Goal: Complete application form

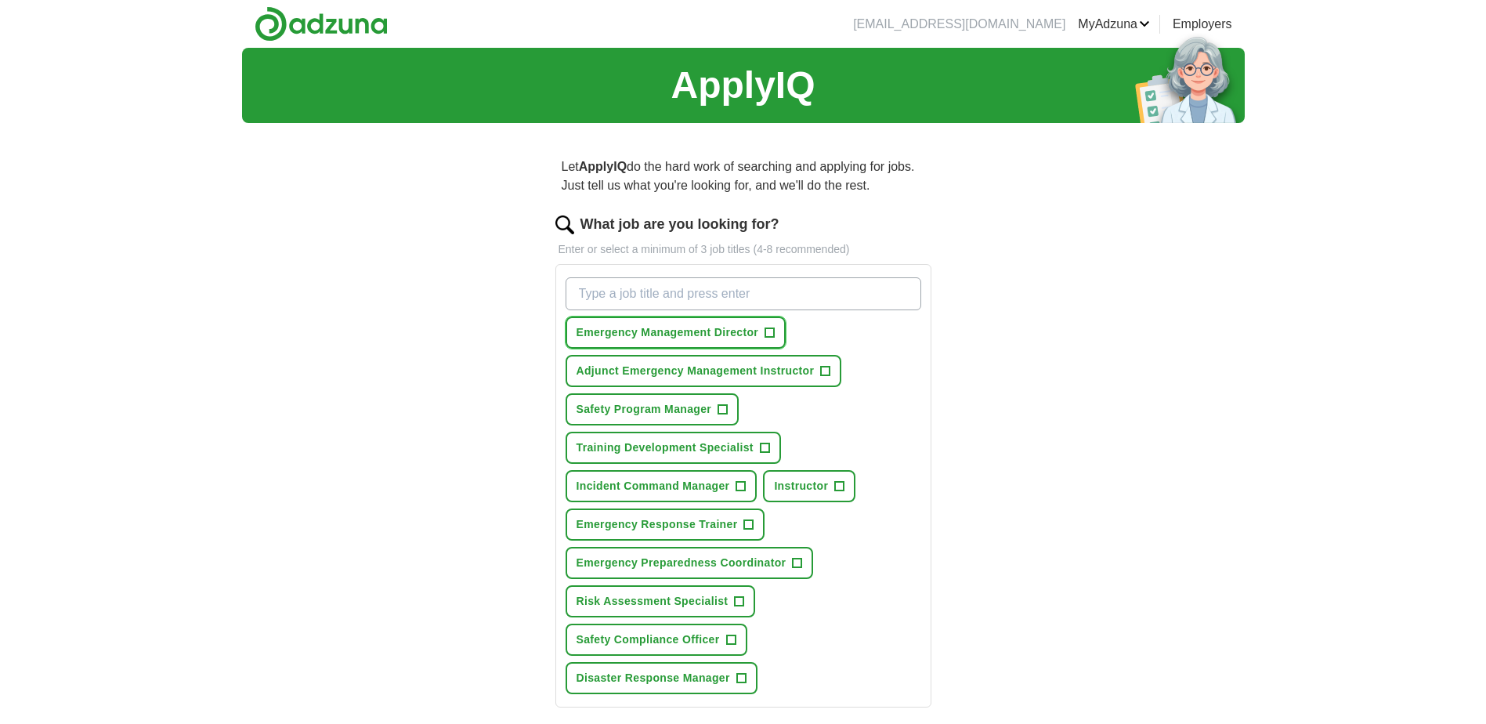
click at [769, 332] on span "+" at bounding box center [770, 333] width 9 height 13
click at [826, 371] on span "+" at bounding box center [825, 371] width 9 height 13
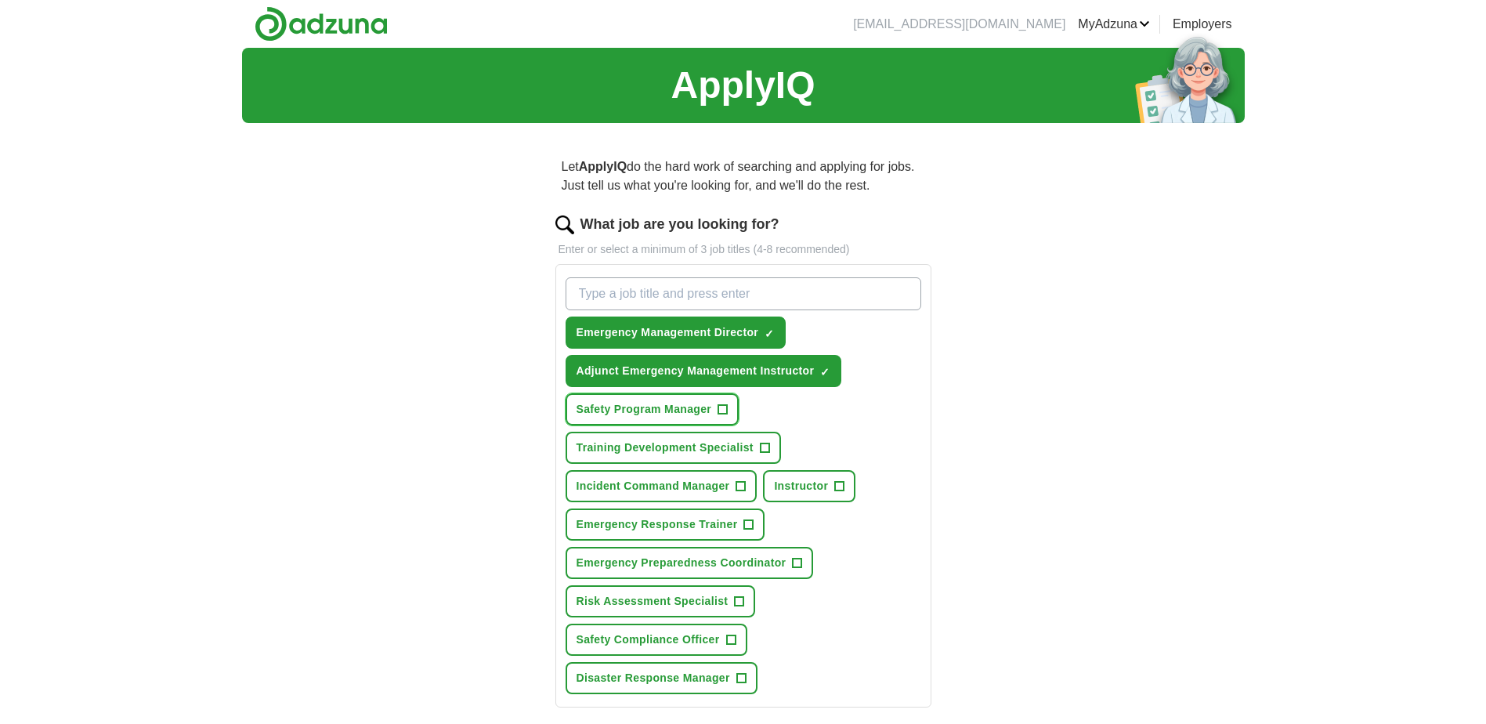
click at [722, 409] on span "+" at bounding box center [723, 410] width 9 height 13
click at [764, 444] on span "+" at bounding box center [764, 448] width 9 height 13
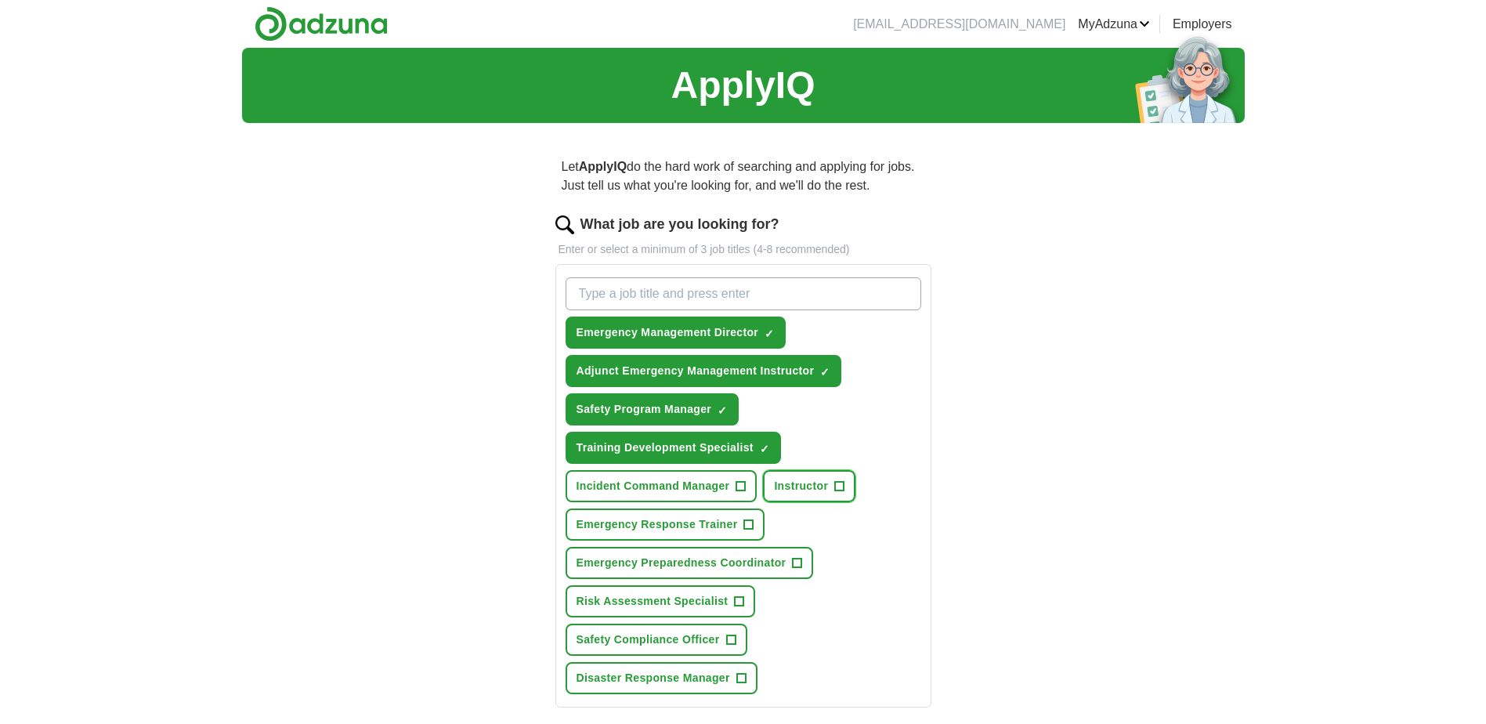
click at [841, 481] on span "+" at bounding box center [839, 486] width 9 height 13
click at [748, 520] on span "+" at bounding box center [748, 525] width 9 height 13
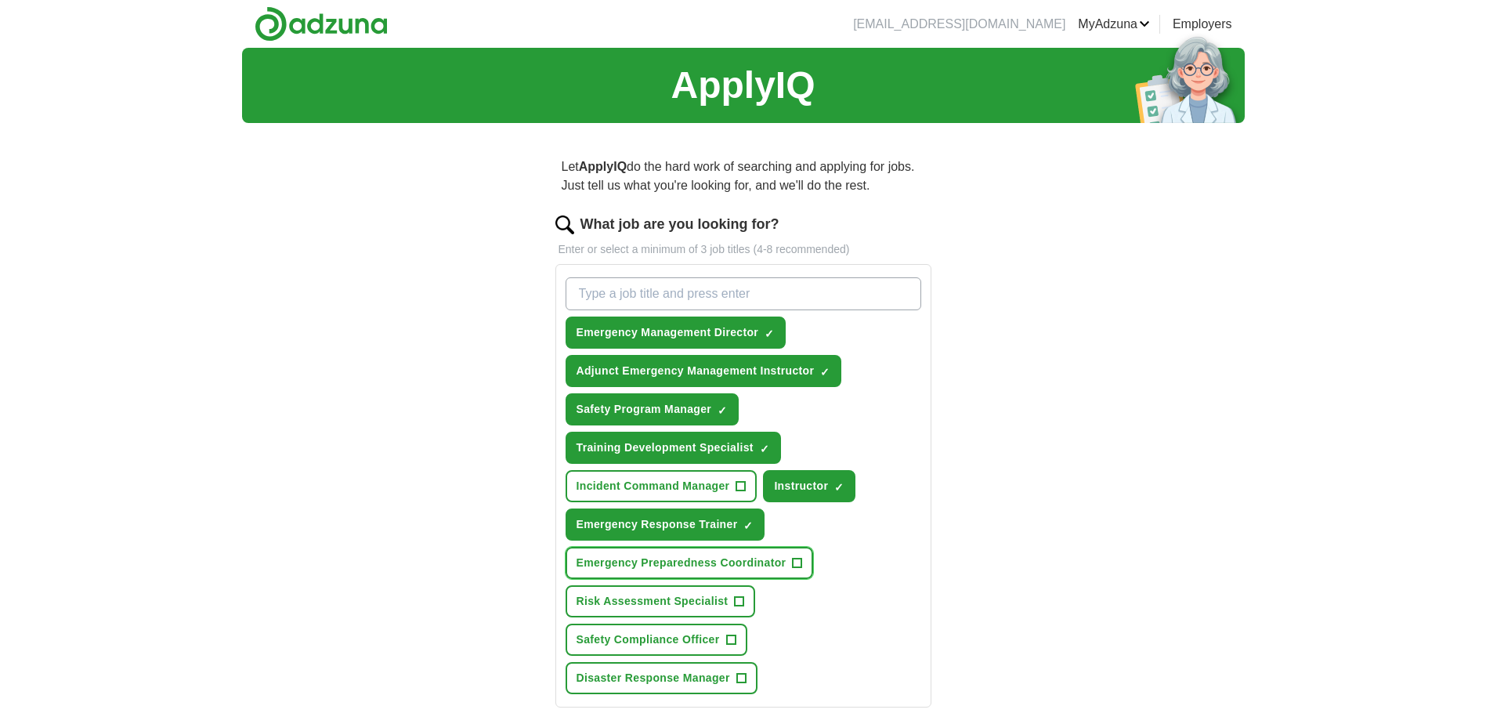
click at [800, 562] on span "+" at bounding box center [797, 563] width 9 height 13
click at [727, 637] on span "+" at bounding box center [730, 640] width 9 height 13
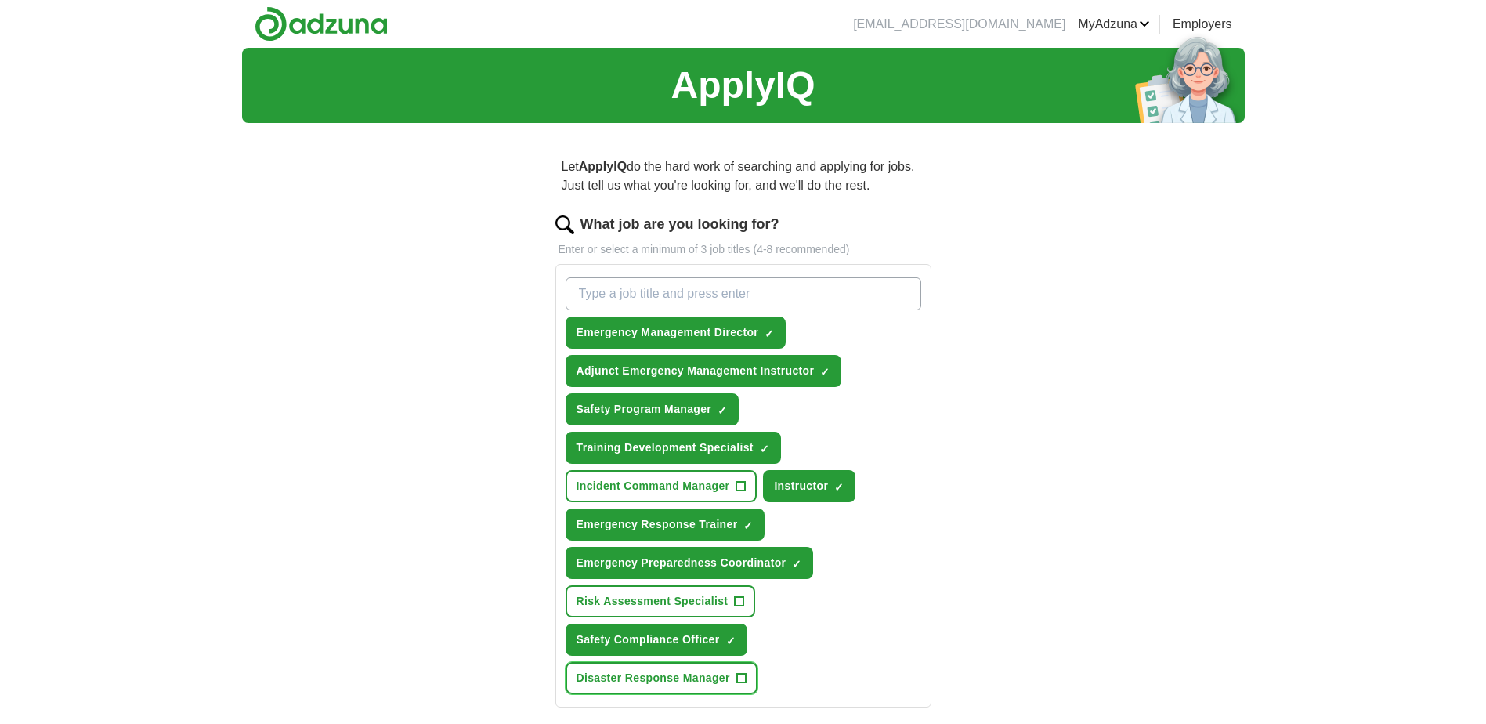
click at [737, 677] on span "+" at bounding box center [741, 678] width 9 height 13
click at [767, 286] on input "What job are you looking for?" at bounding box center [744, 293] width 356 height 33
type input "Training & Development"
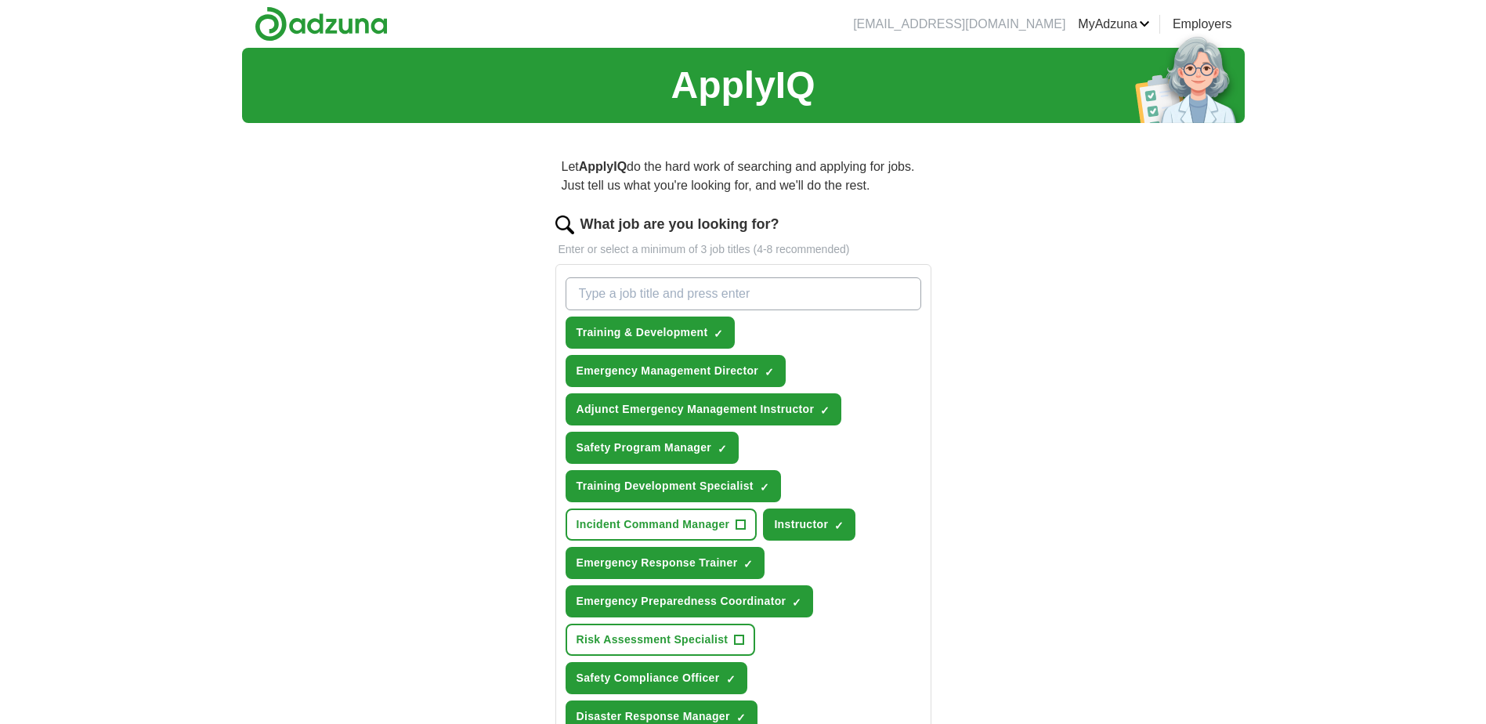
click at [761, 292] on input "What job are you looking for?" at bounding box center [744, 293] width 356 height 33
type input "Operations Trainer"
click at [743, 523] on span "+" at bounding box center [741, 525] width 9 height 13
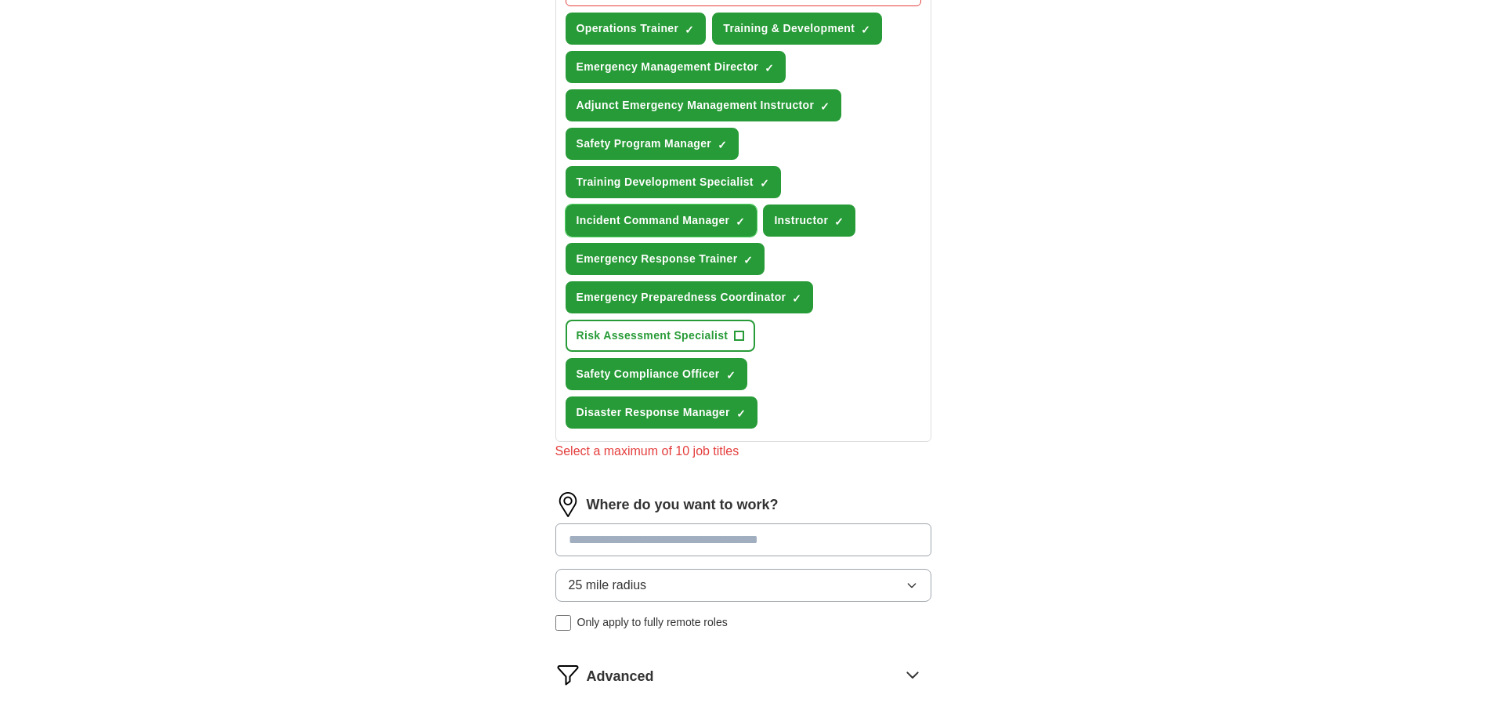
scroll to position [470, 0]
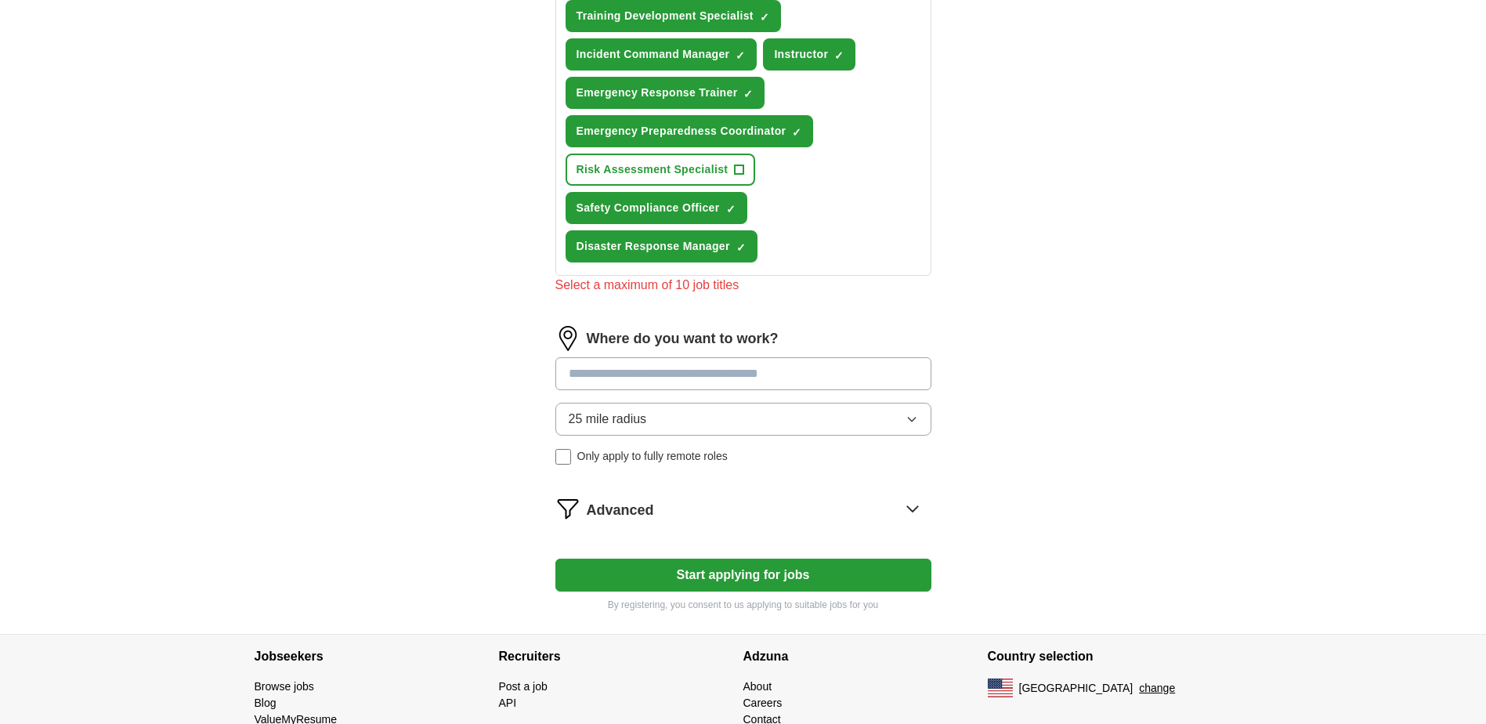
click at [835, 368] on input at bounding box center [744, 373] width 376 height 33
type input "*"
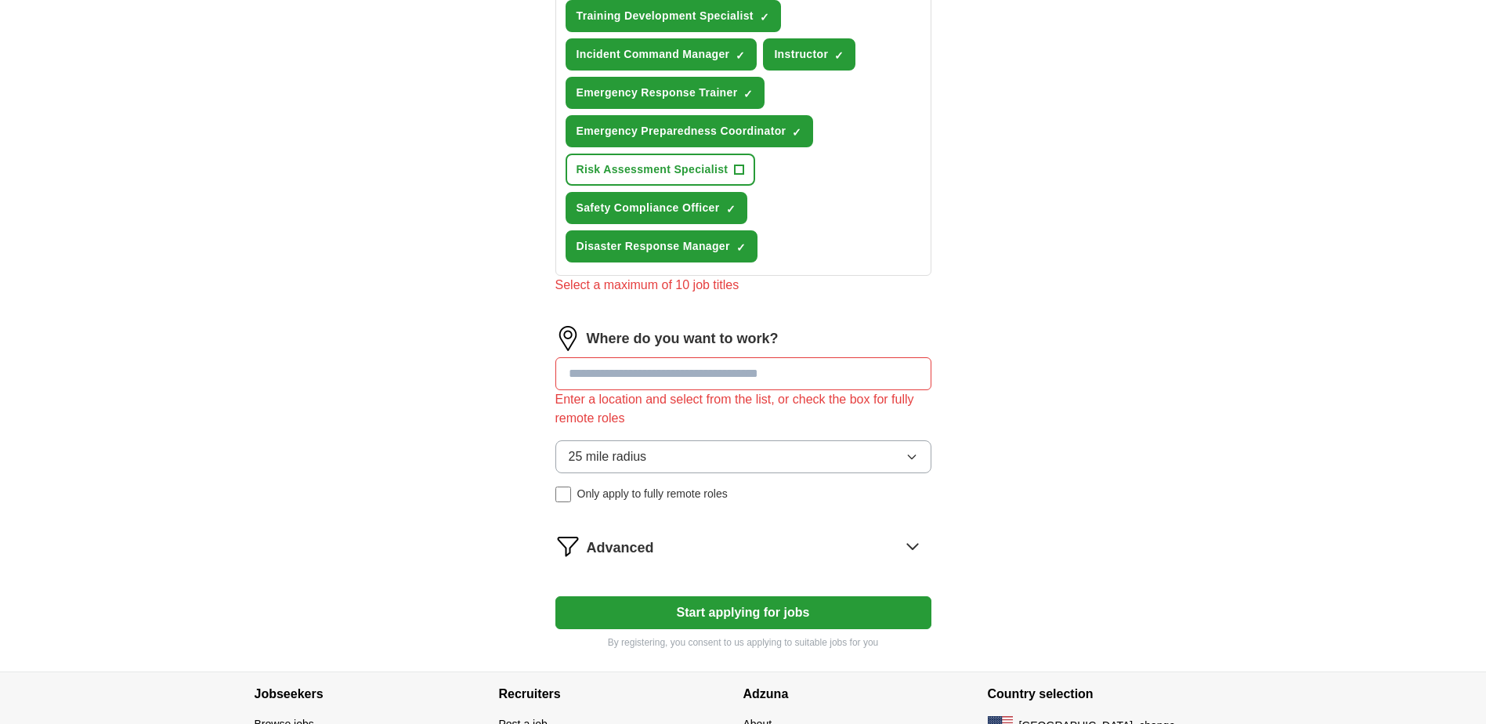
click at [913, 416] on div "Where do you want to work? Enter a location and select from the list, or check …" at bounding box center [744, 420] width 376 height 189
click at [912, 453] on icon "button" at bounding box center [912, 457] width 13 height 13
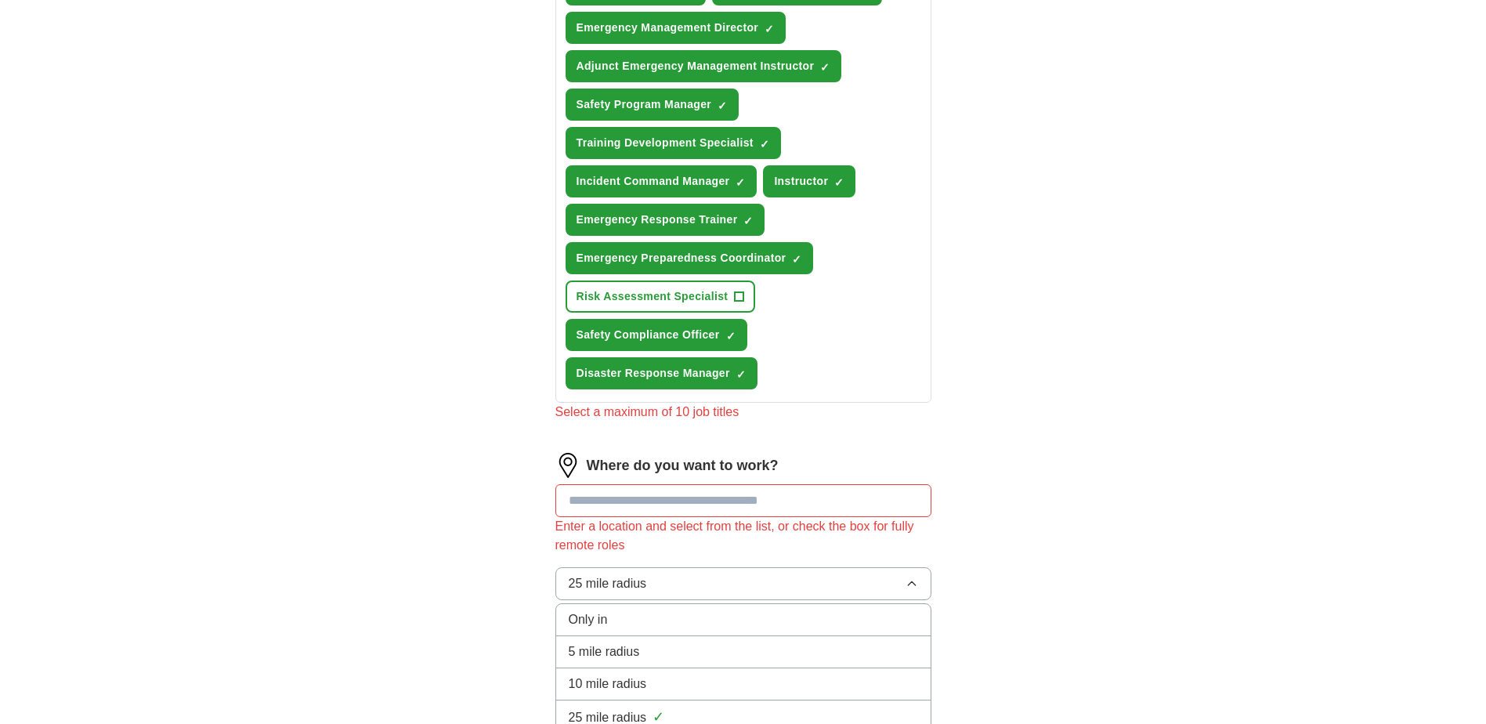
scroll to position [419, 0]
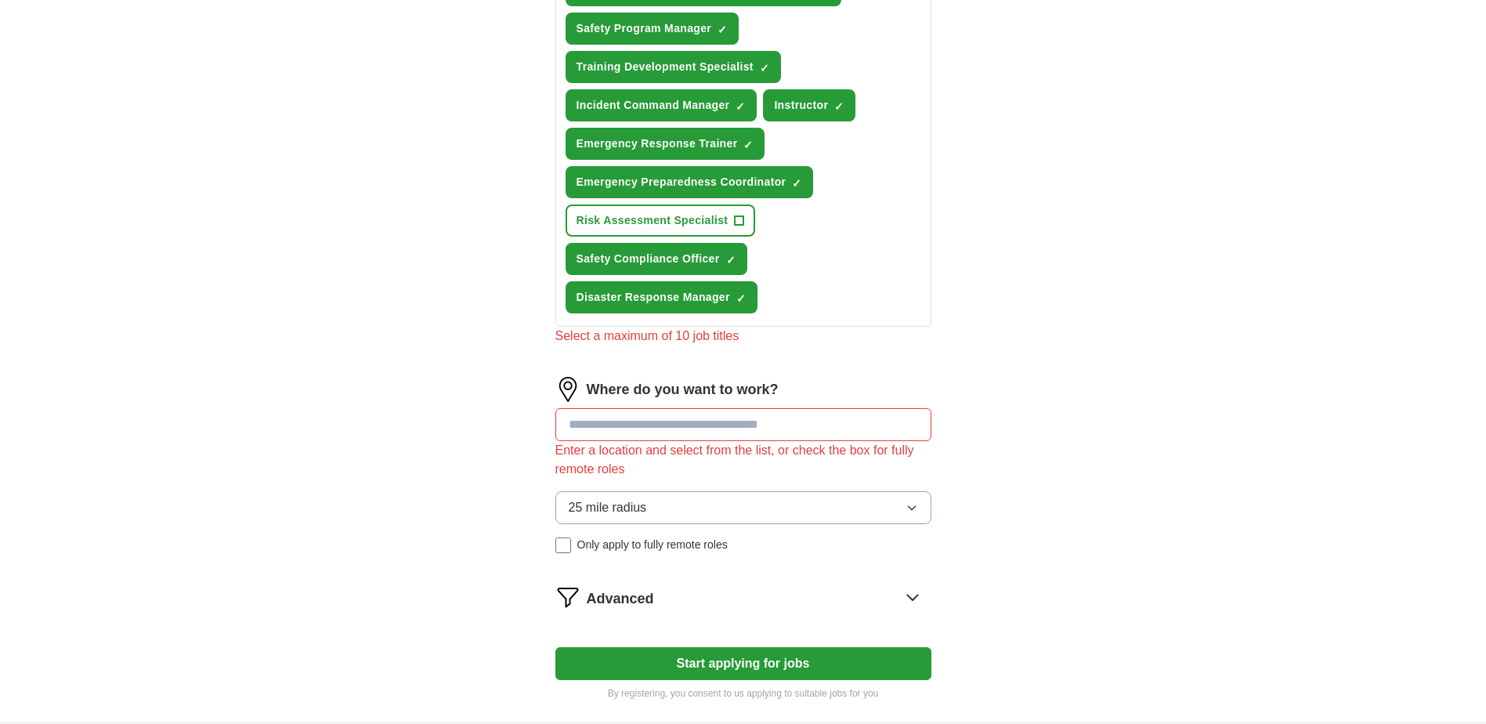
drag, startPoint x: 724, startPoint y: 422, endPoint x: 737, endPoint y: 422, distance: 12.6
click at [725, 422] on input at bounding box center [744, 424] width 376 height 33
click at [556, 647] on button "Start applying for jobs" at bounding box center [744, 663] width 376 height 33
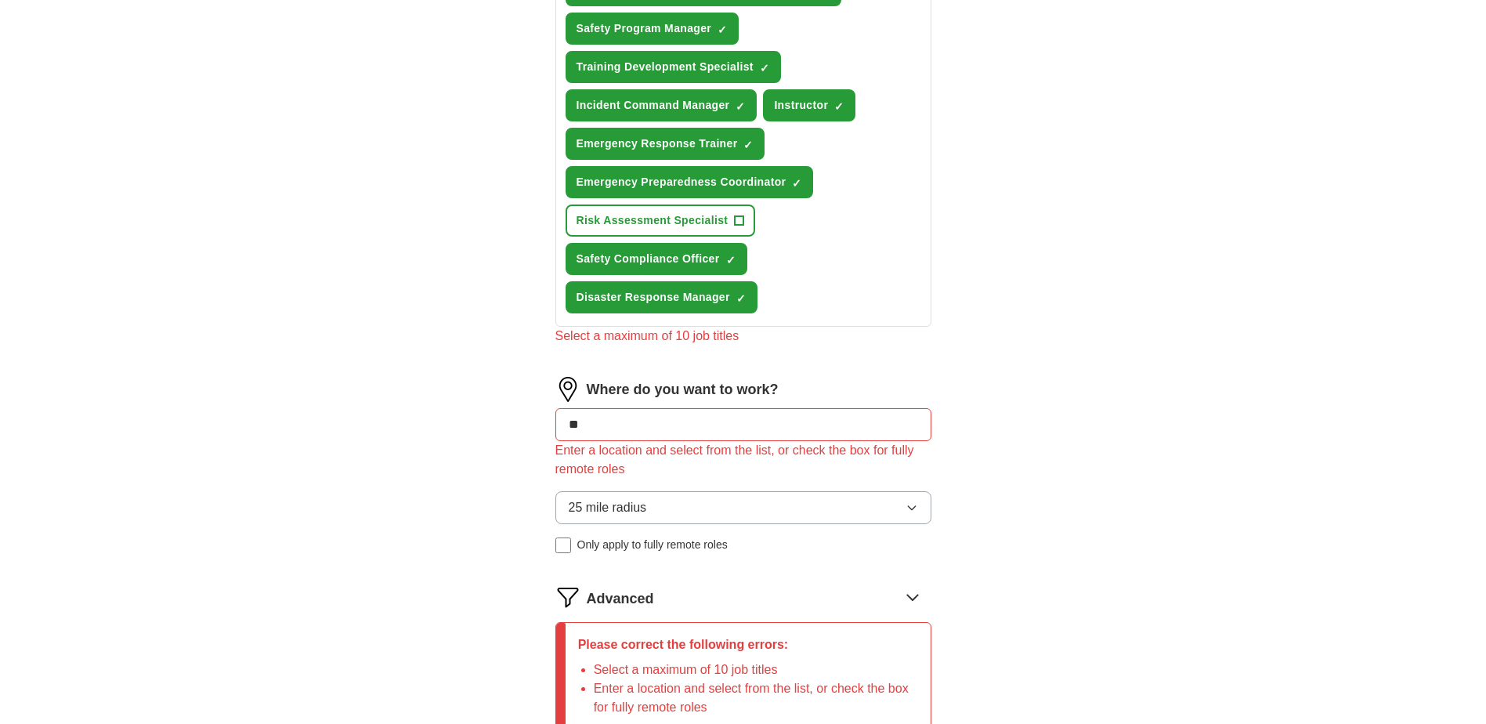
type input "*"
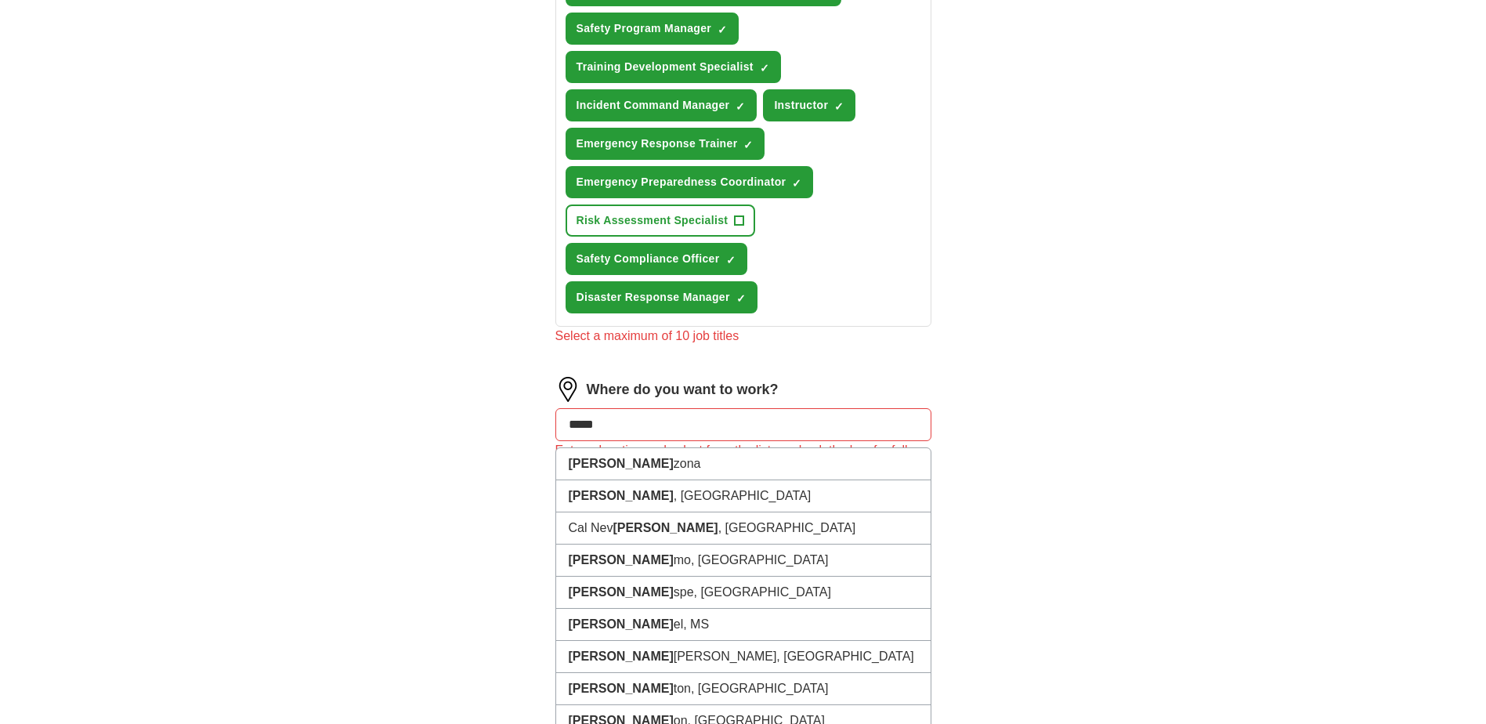
type input "******"
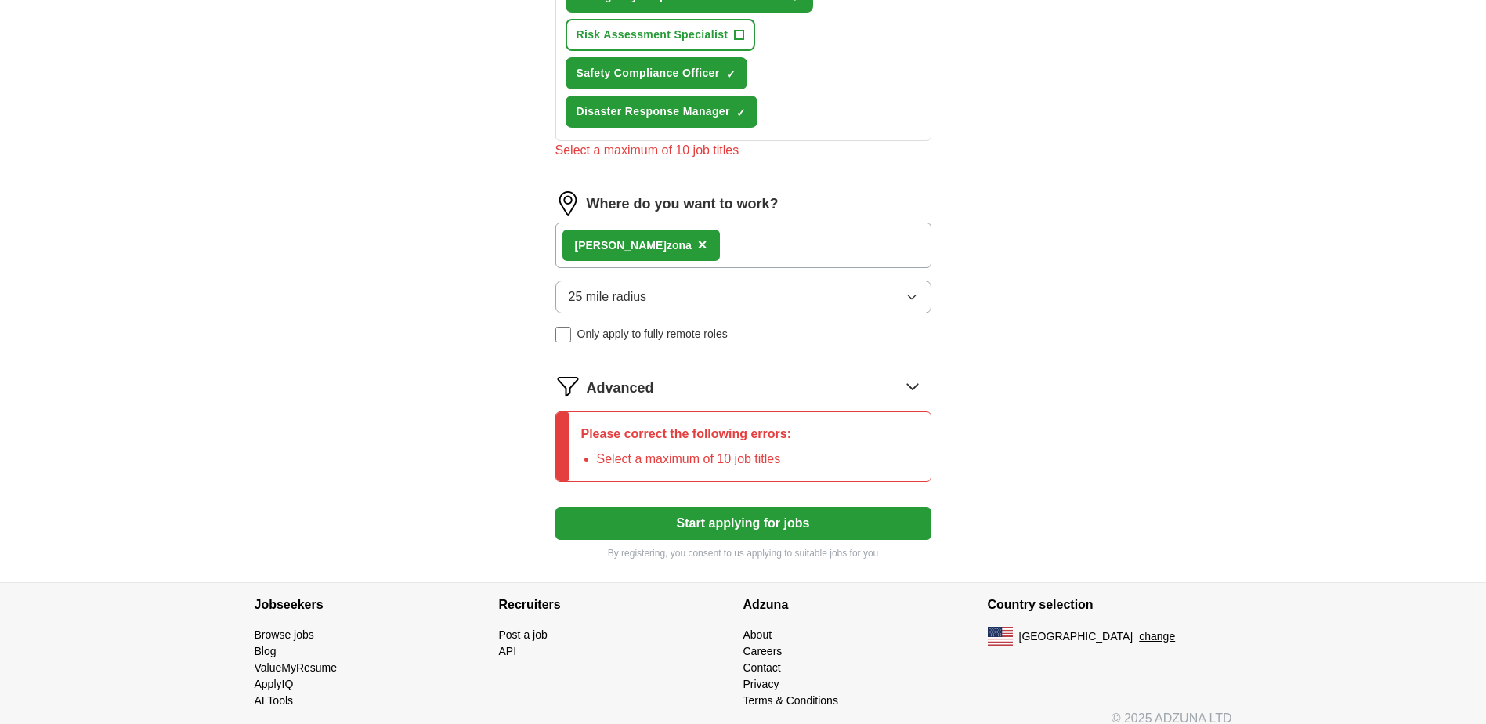
scroll to position [621, 0]
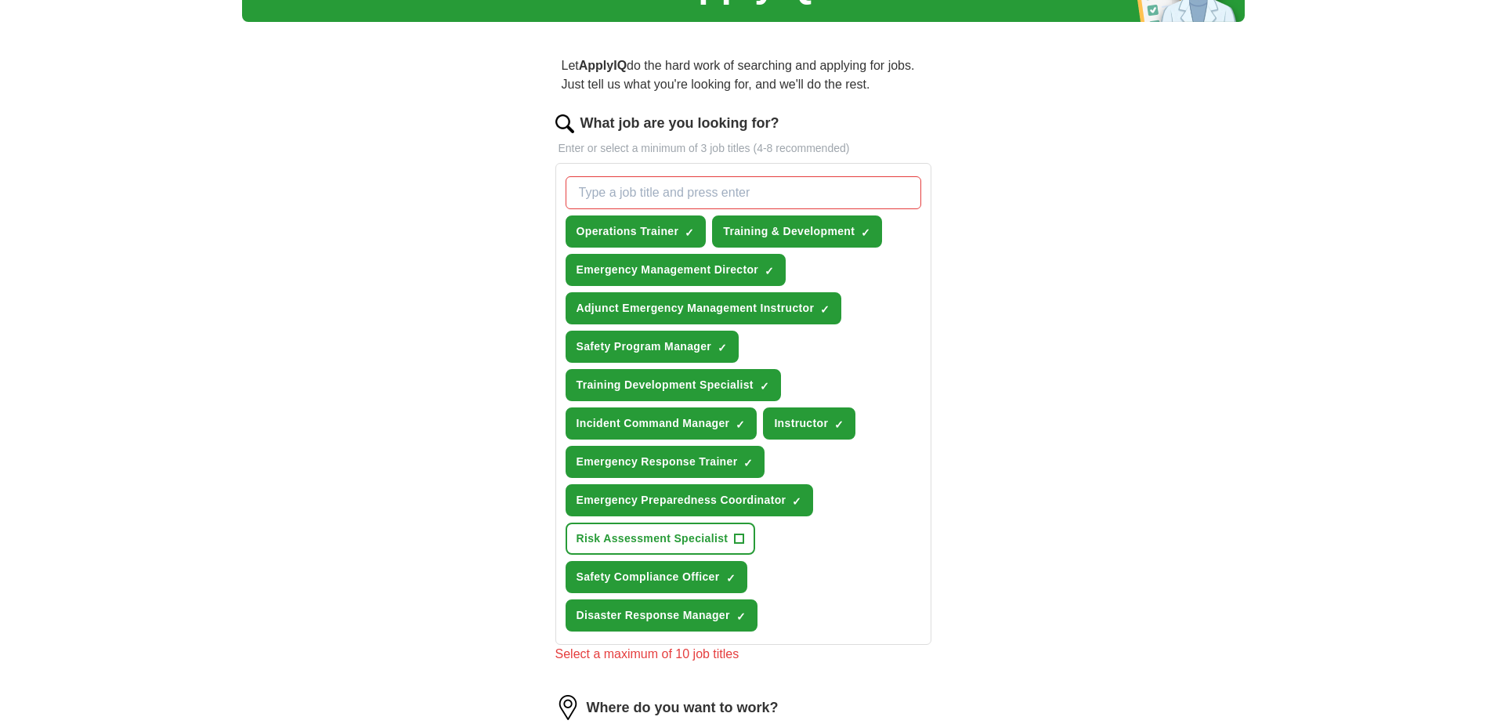
scroll to position [73, 0]
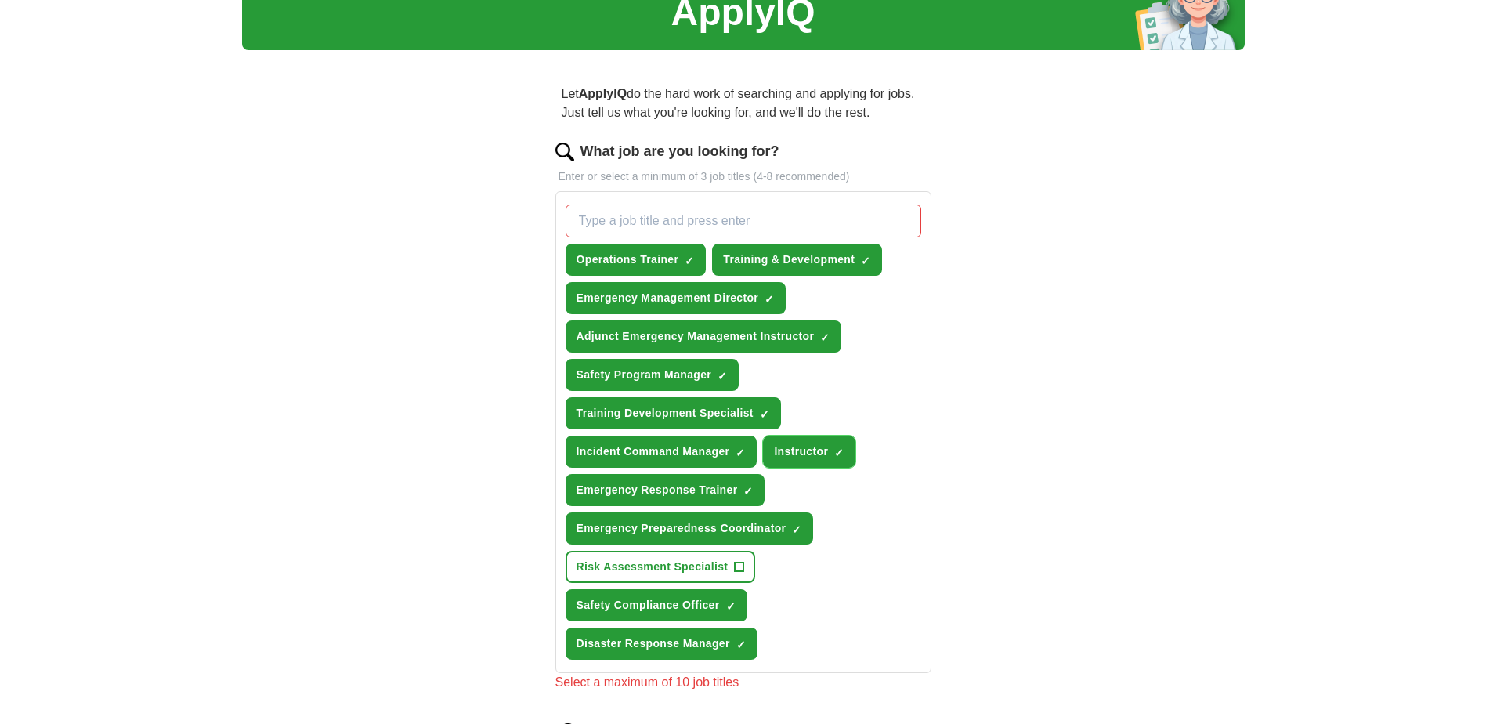
click at [0, 0] on span "×" at bounding box center [0, 0] width 0 height 0
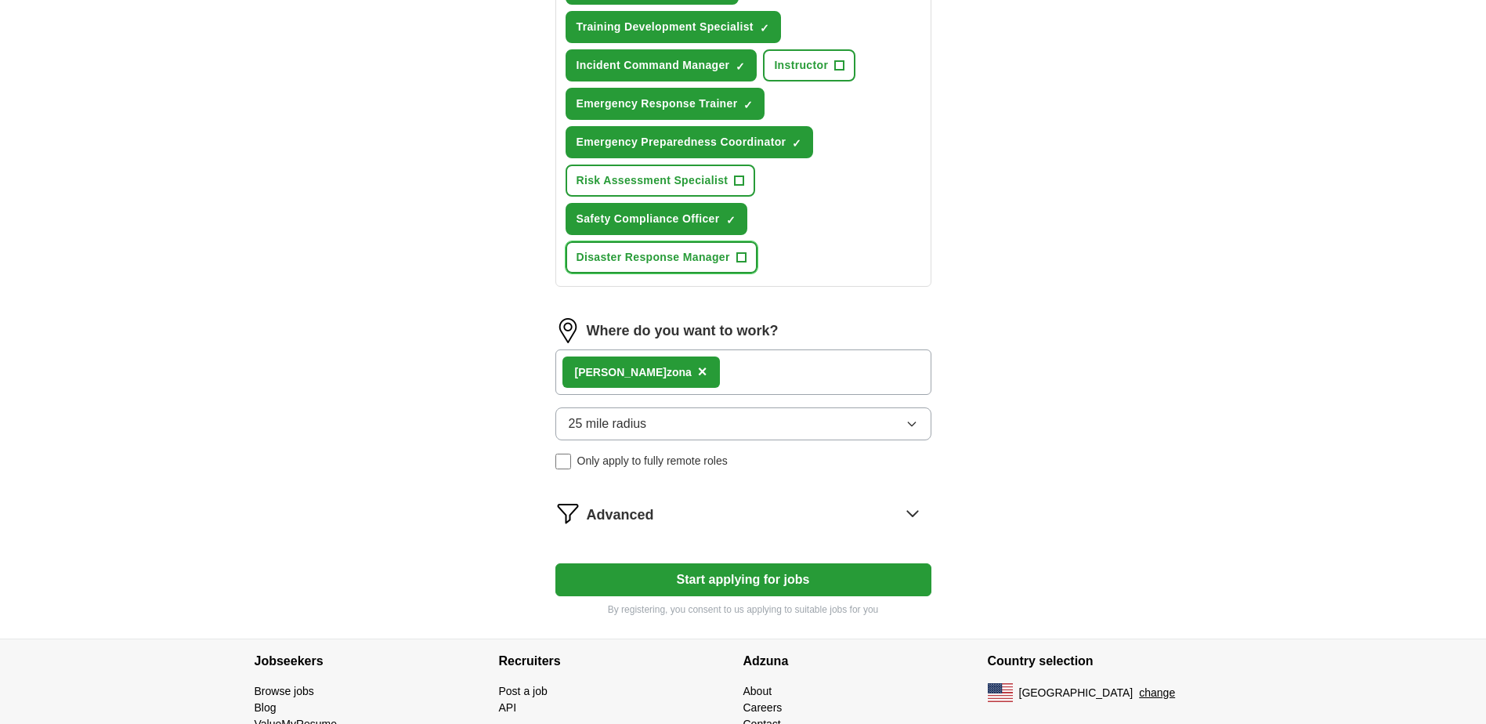
scroll to position [532, 0]
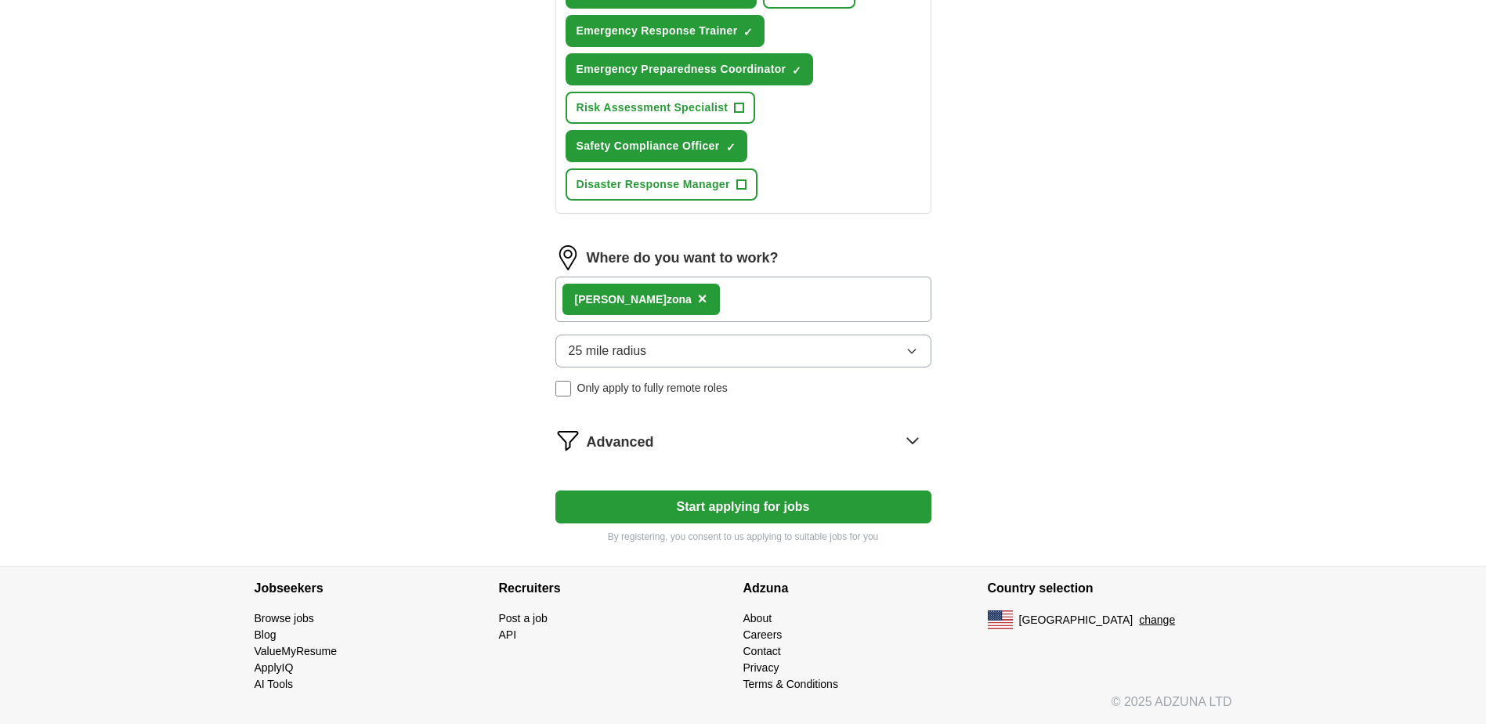
click at [912, 436] on icon at bounding box center [912, 440] width 25 height 25
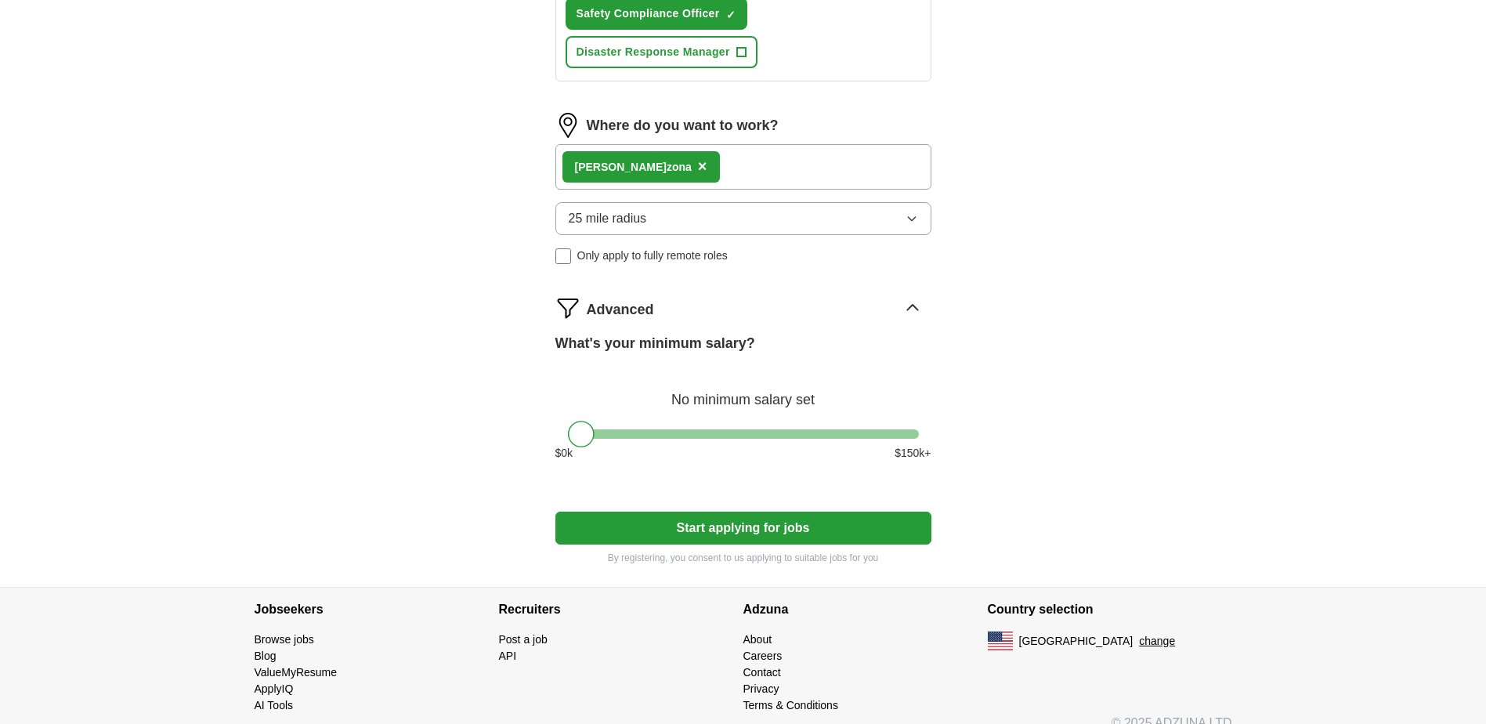
scroll to position [686, 0]
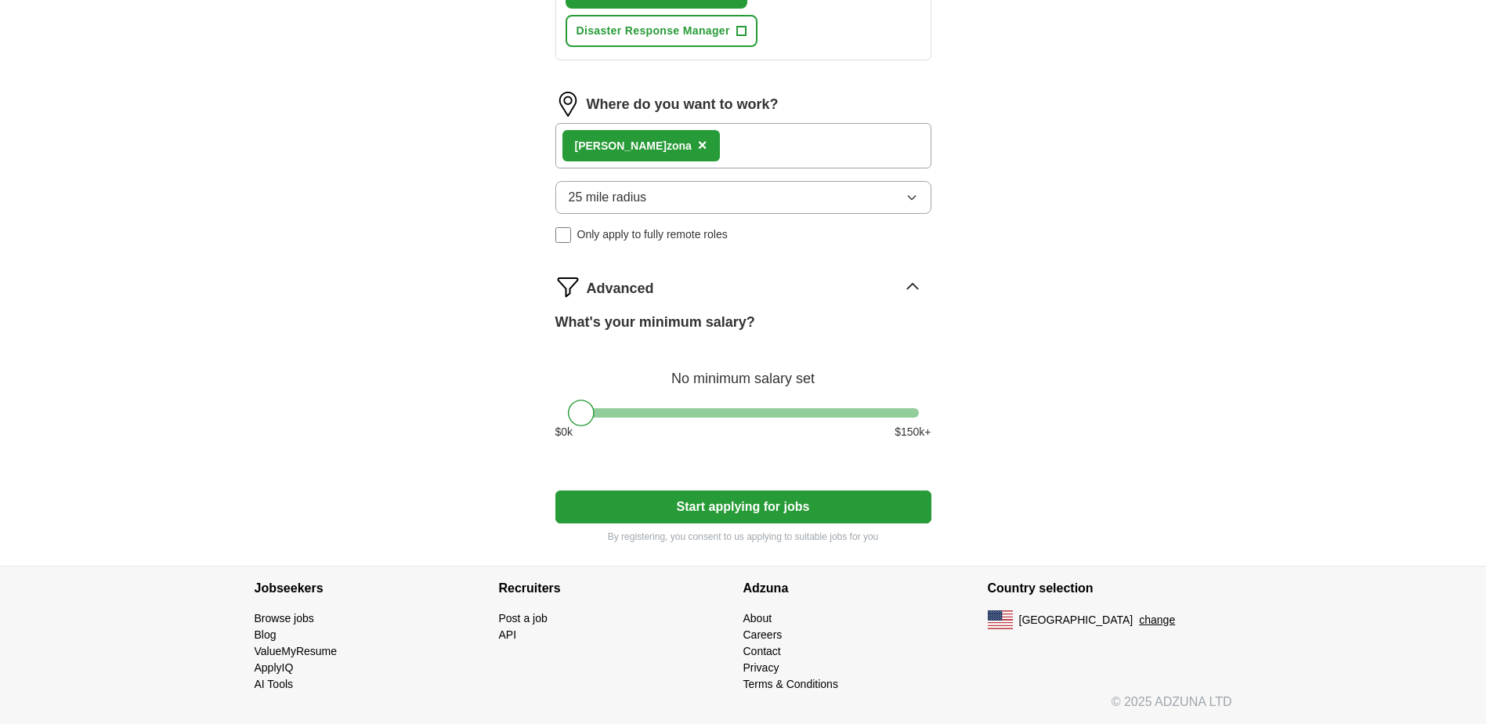
click at [754, 505] on button "Start applying for jobs" at bounding box center [744, 507] width 376 height 33
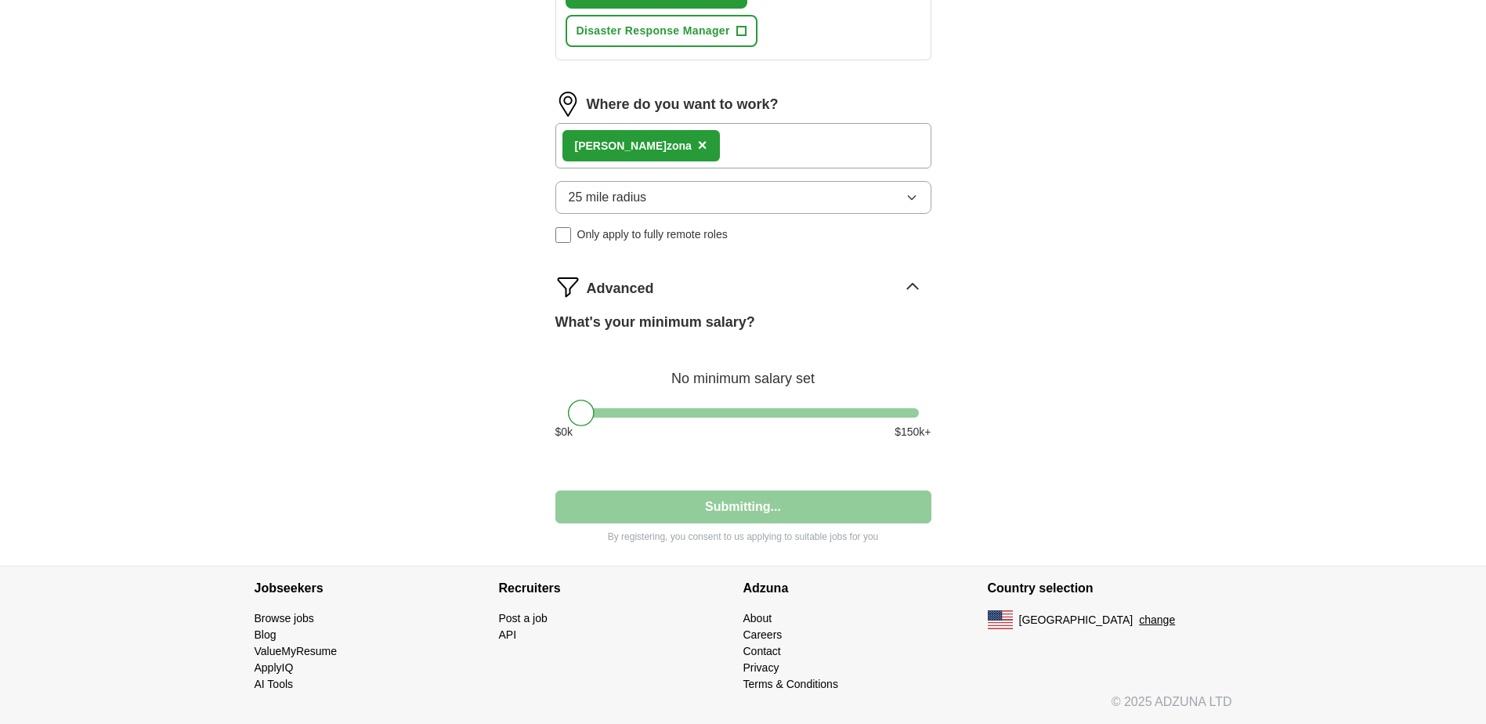
select select "**"
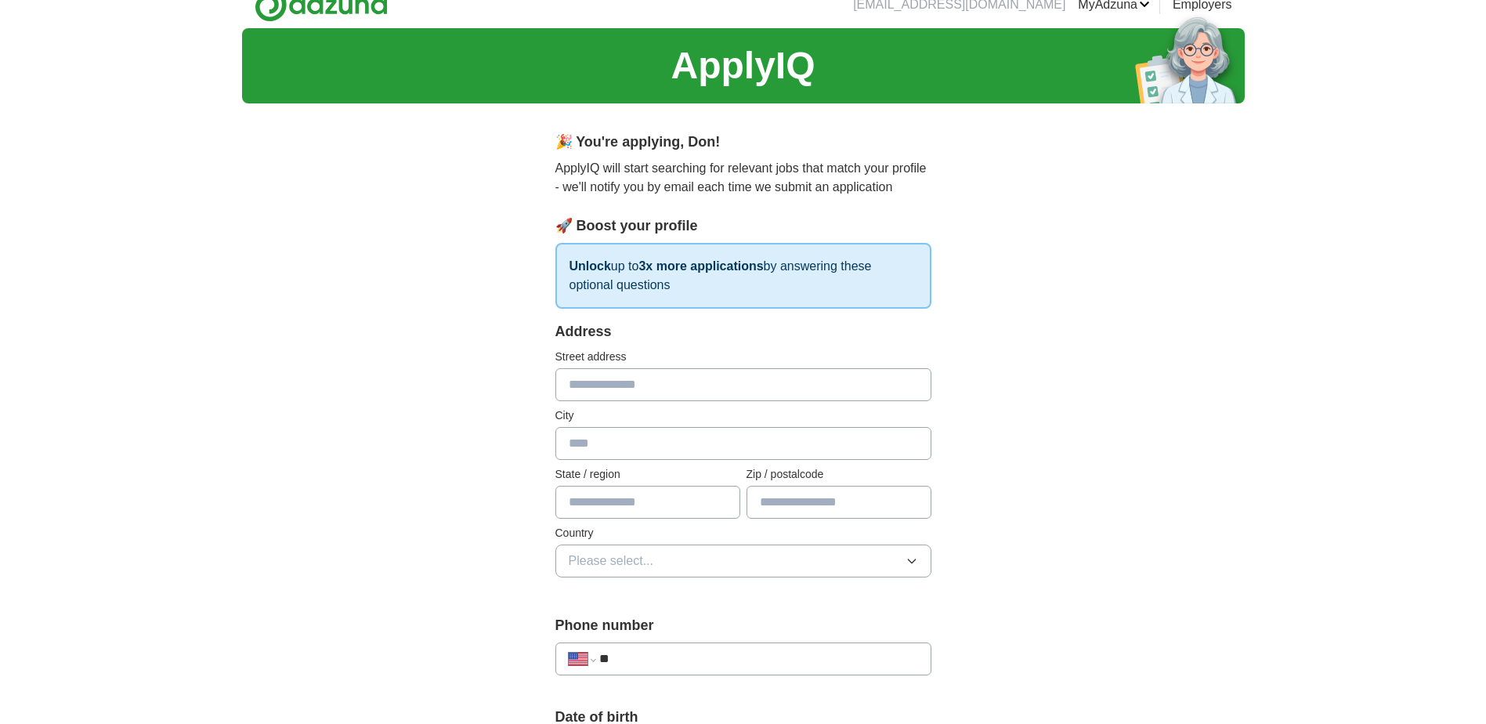
scroll to position [0, 0]
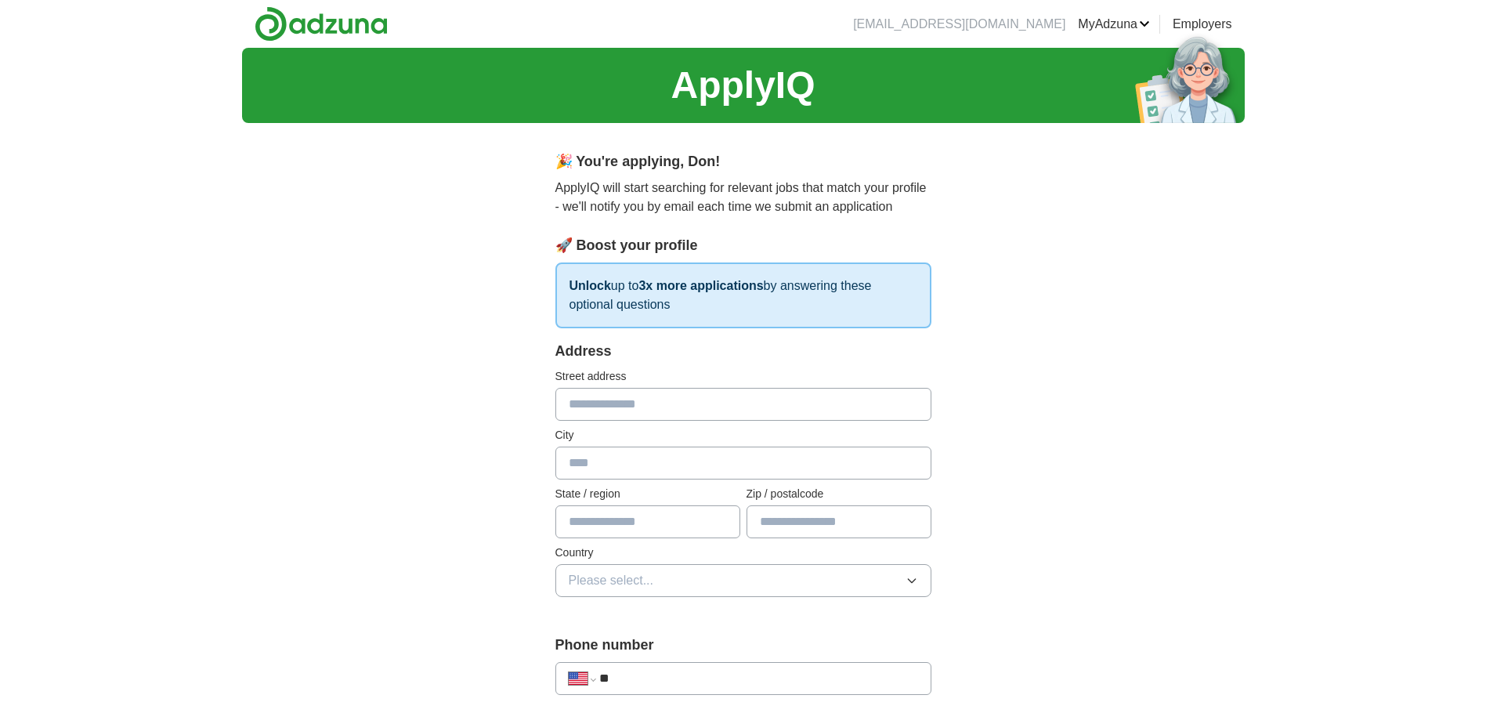
click at [730, 399] on input "text" at bounding box center [744, 404] width 376 height 33
type input "**********"
type input "*******"
type input "*****"
drag, startPoint x: 694, startPoint y: 459, endPoint x: 515, endPoint y: 462, distance: 179.5
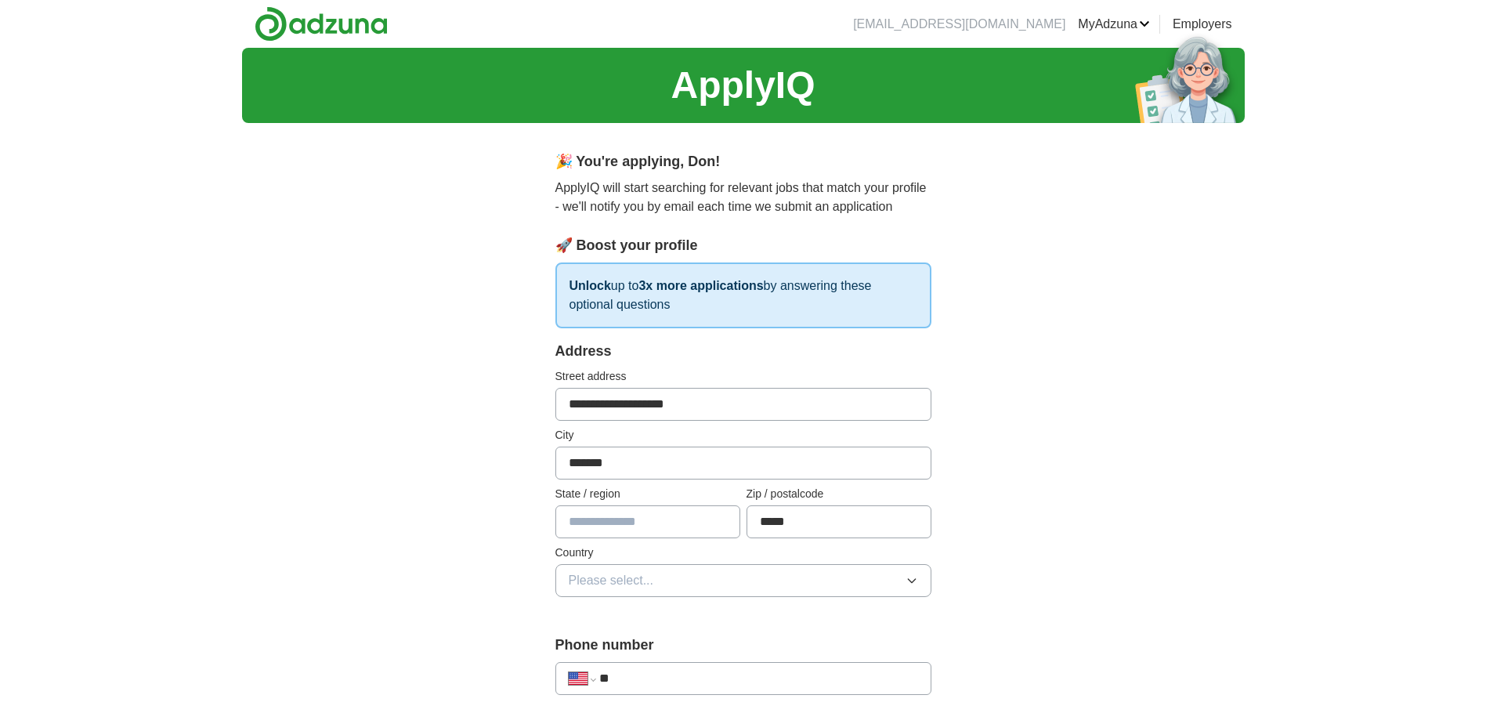
type input "*******"
click at [911, 578] on icon "button" at bounding box center [912, 580] width 13 height 13
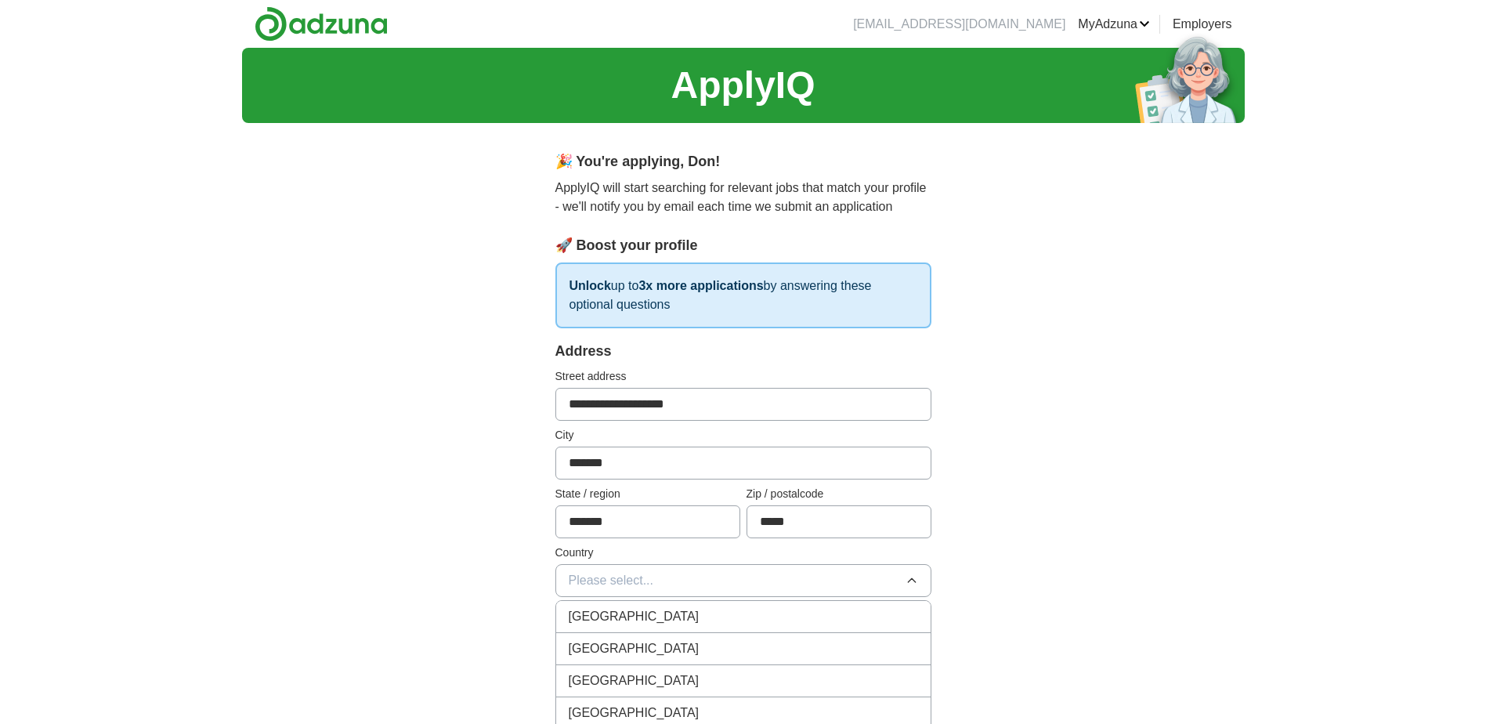
click at [669, 651] on div "[GEOGRAPHIC_DATA]" at bounding box center [743, 648] width 349 height 19
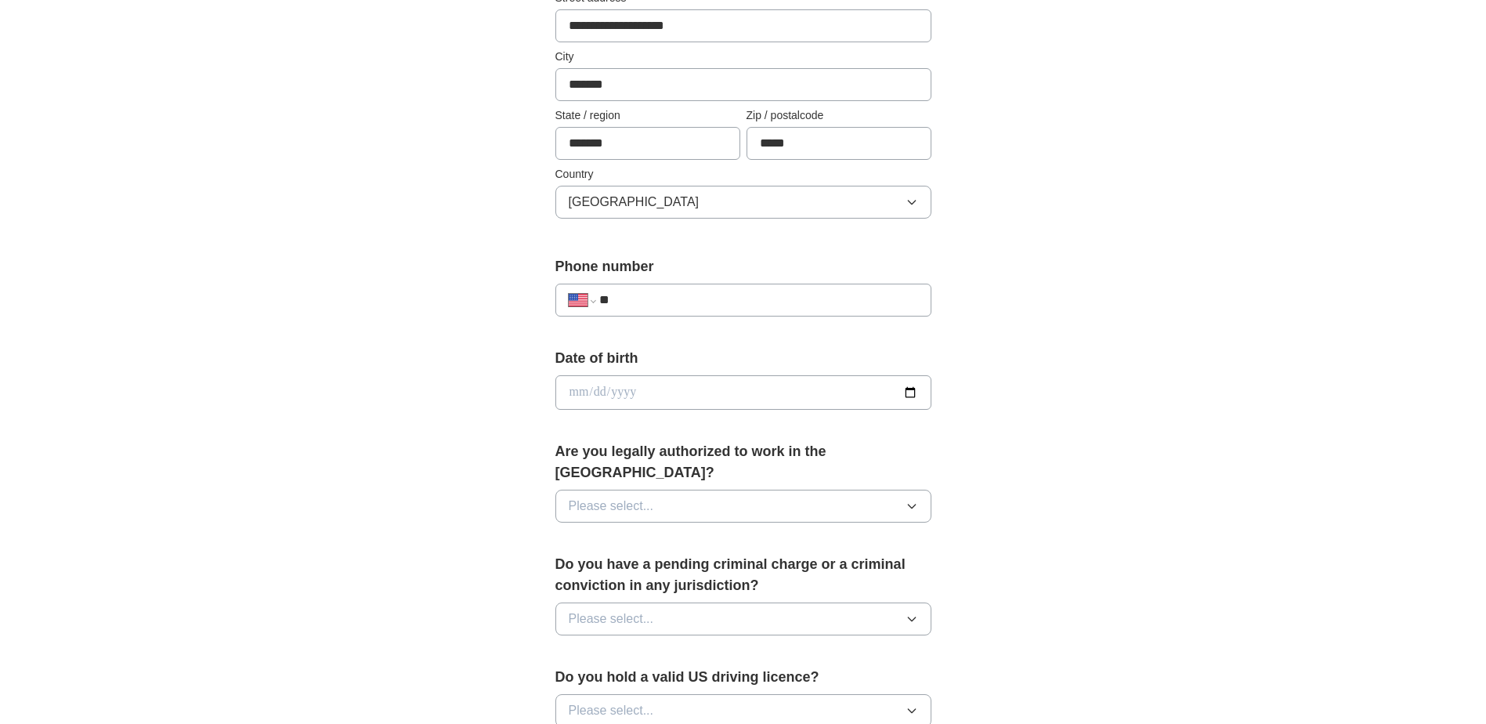
scroll to position [392, 0]
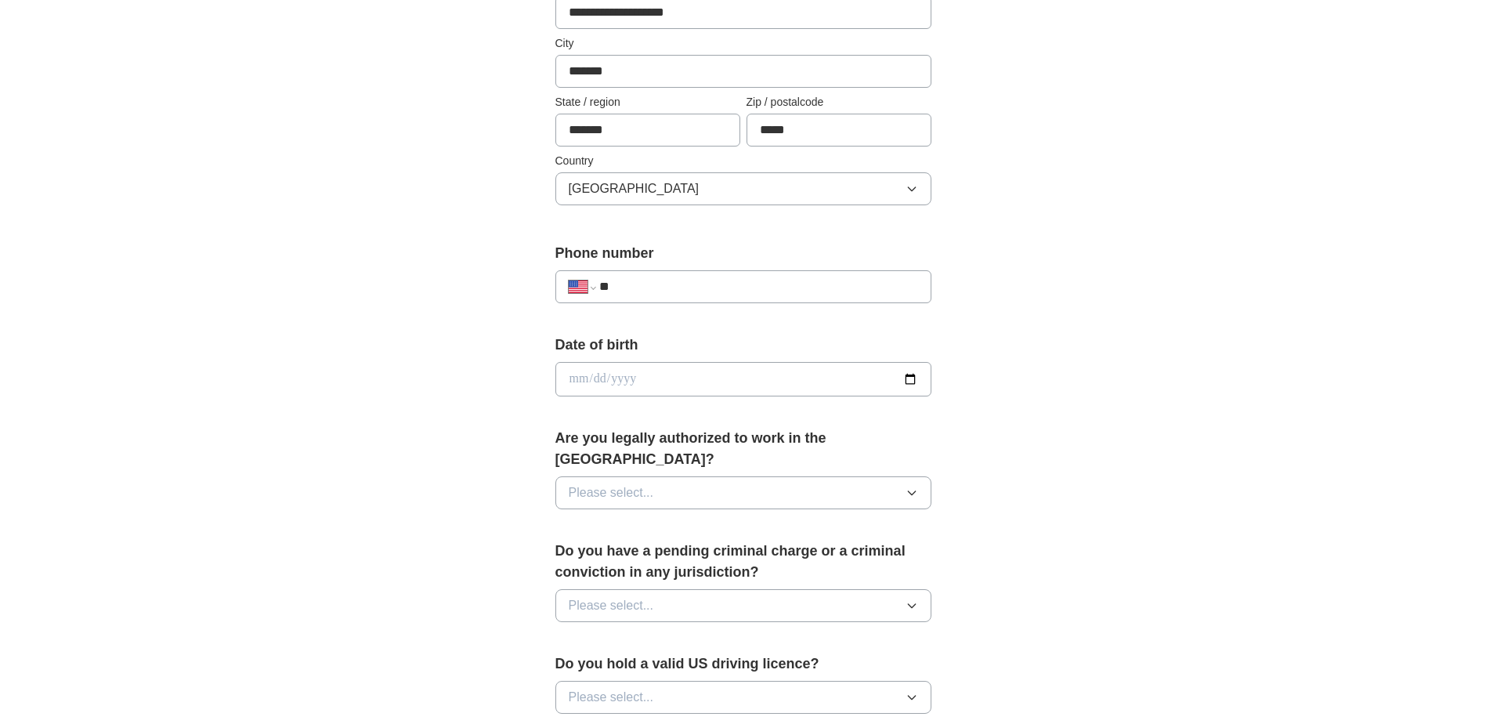
click at [746, 288] on input "**" at bounding box center [758, 286] width 318 height 19
type input "**********"
drag, startPoint x: 772, startPoint y: 377, endPoint x: 779, endPoint y: 385, distance: 10.5
click at [778, 385] on input "date" at bounding box center [744, 379] width 376 height 34
type input "**********"
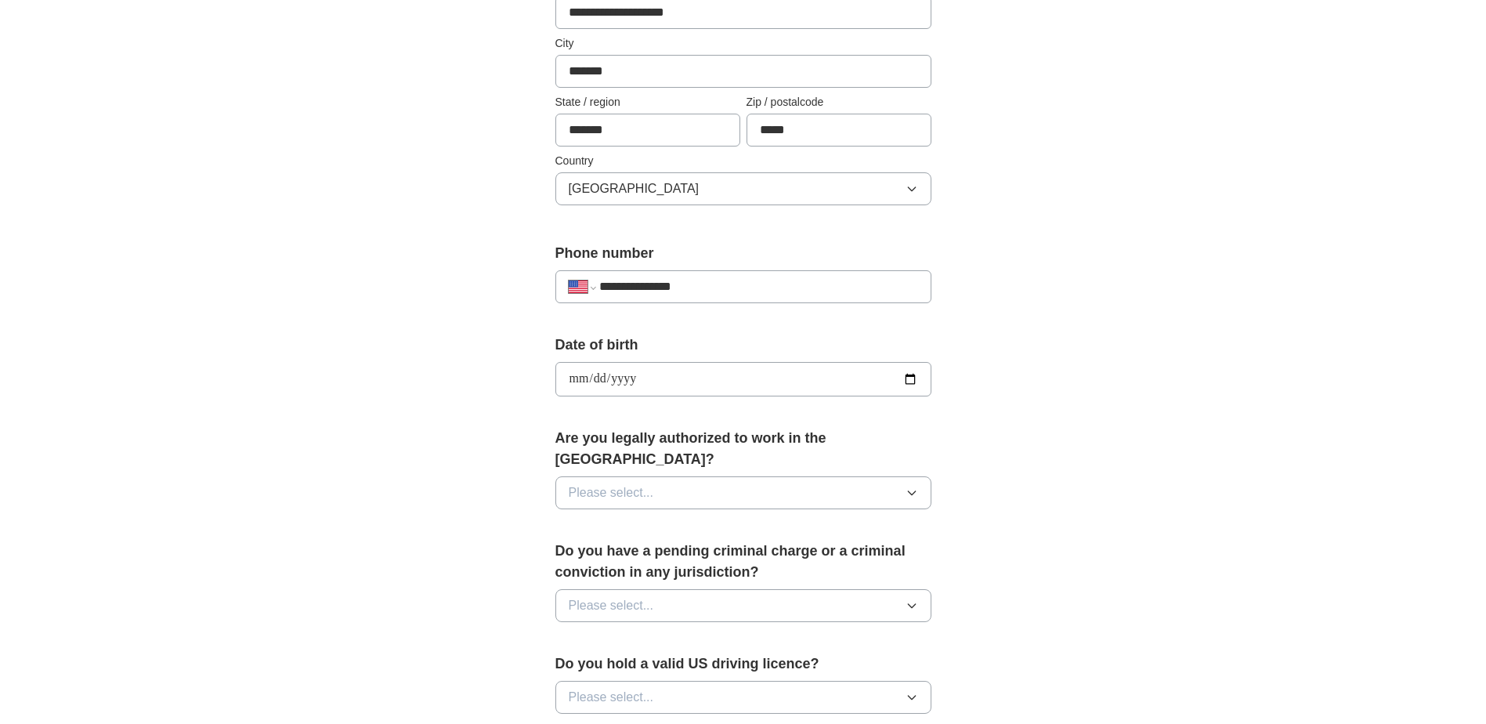
click at [911, 491] on icon "button" at bounding box center [911, 493] width 7 height 4
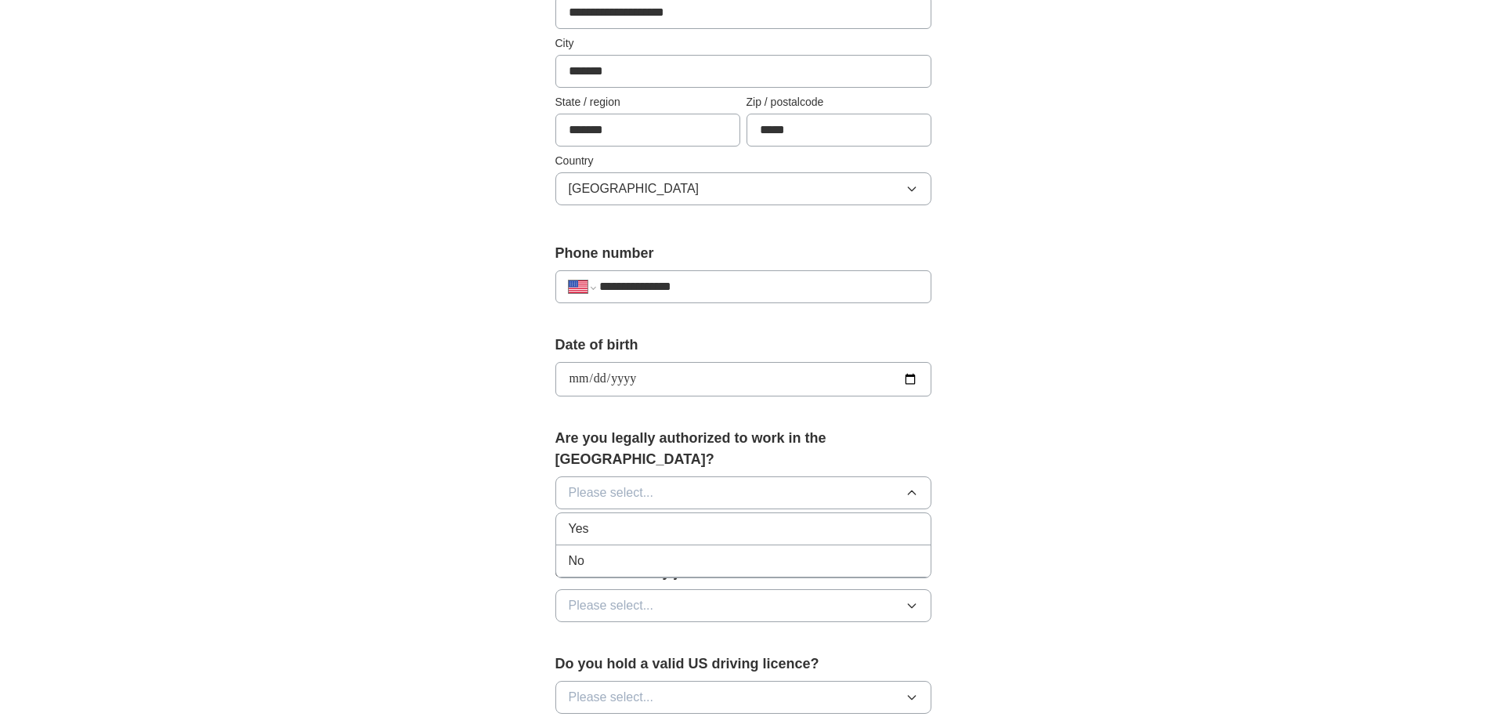
click at [775, 520] on div "Yes" at bounding box center [743, 529] width 349 height 19
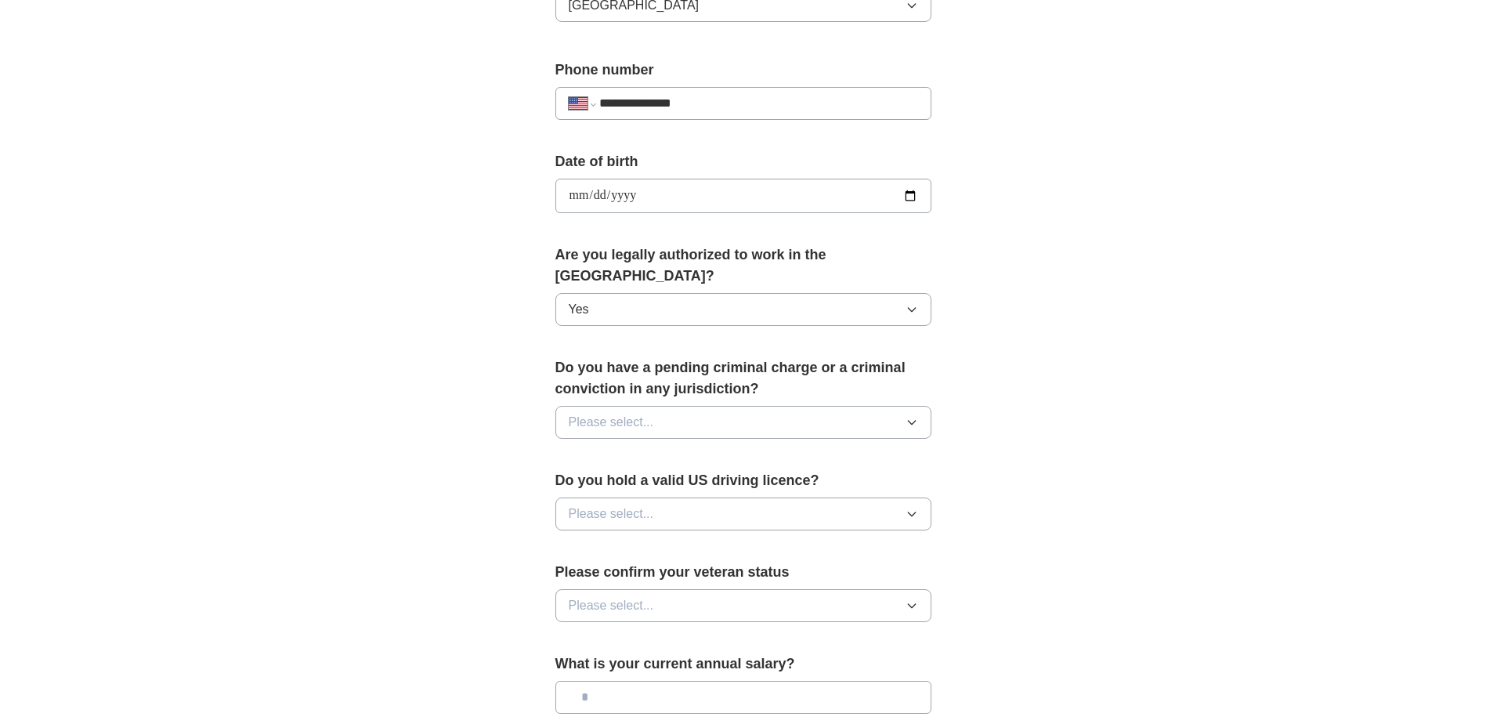
scroll to position [627, 0]
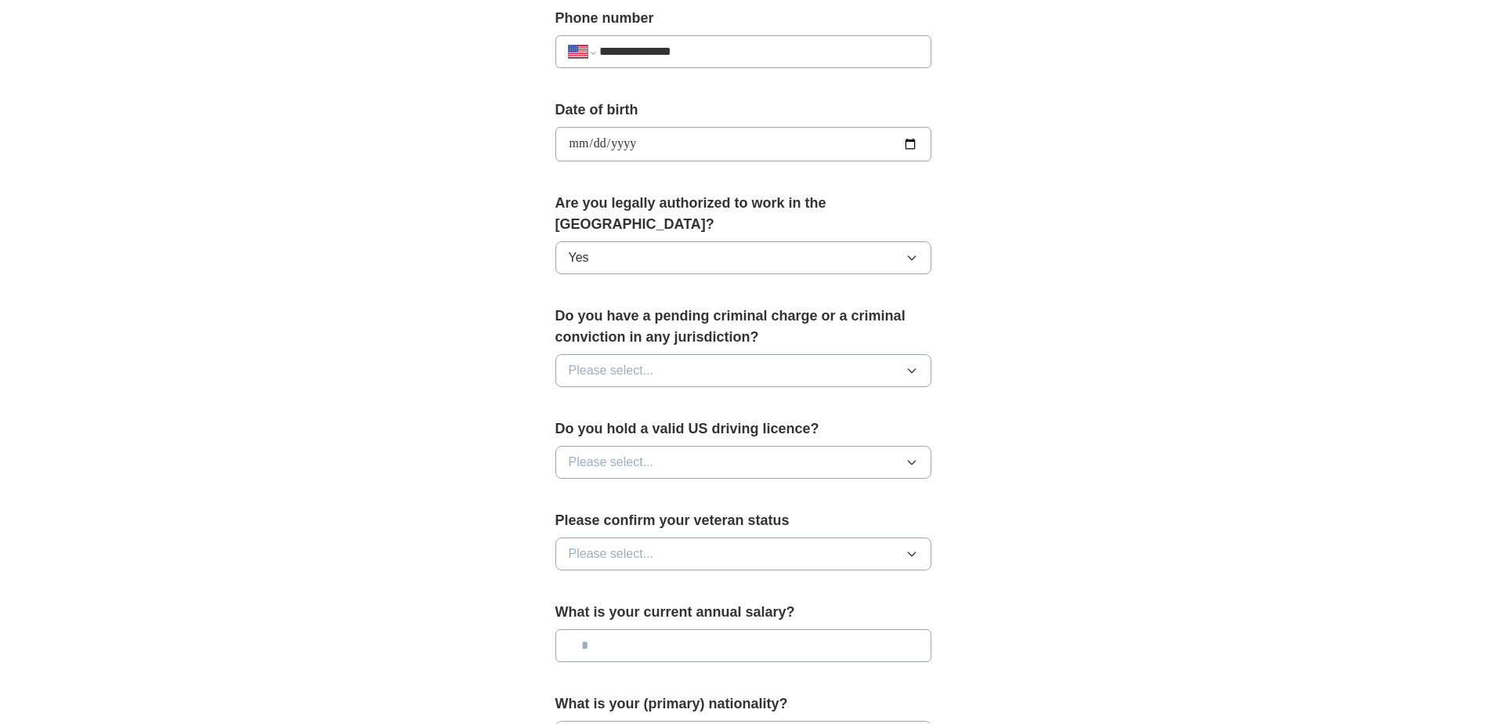
click at [913, 364] on icon "button" at bounding box center [912, 370] width 13 height 13
drag, startPoint x: 777, startPoint y: 417, endPoint x: 791, endPoint y: 404, distance: 19.4
click at [786, 429] on div "No" at bounding box center [743, 438] width 349 height 19
click at [916, 456] on icon "button" at bounding box center [912, 462] width 13 height 13
click at [851, 483] on li "Yes" at bounding box center [743, 499] width 375 height 32
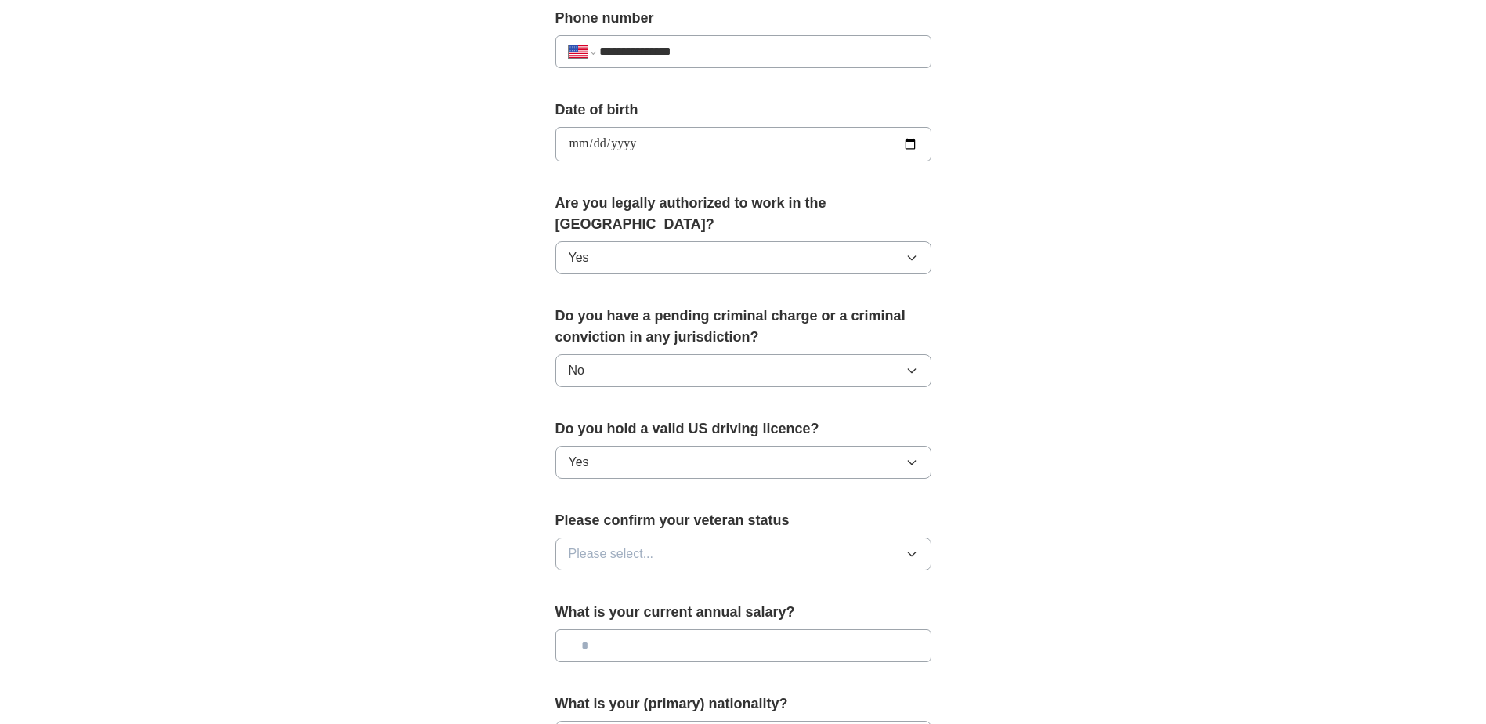
click at [917, 548] on icon "button" at bounding box center [912, 554] width 13 height 13
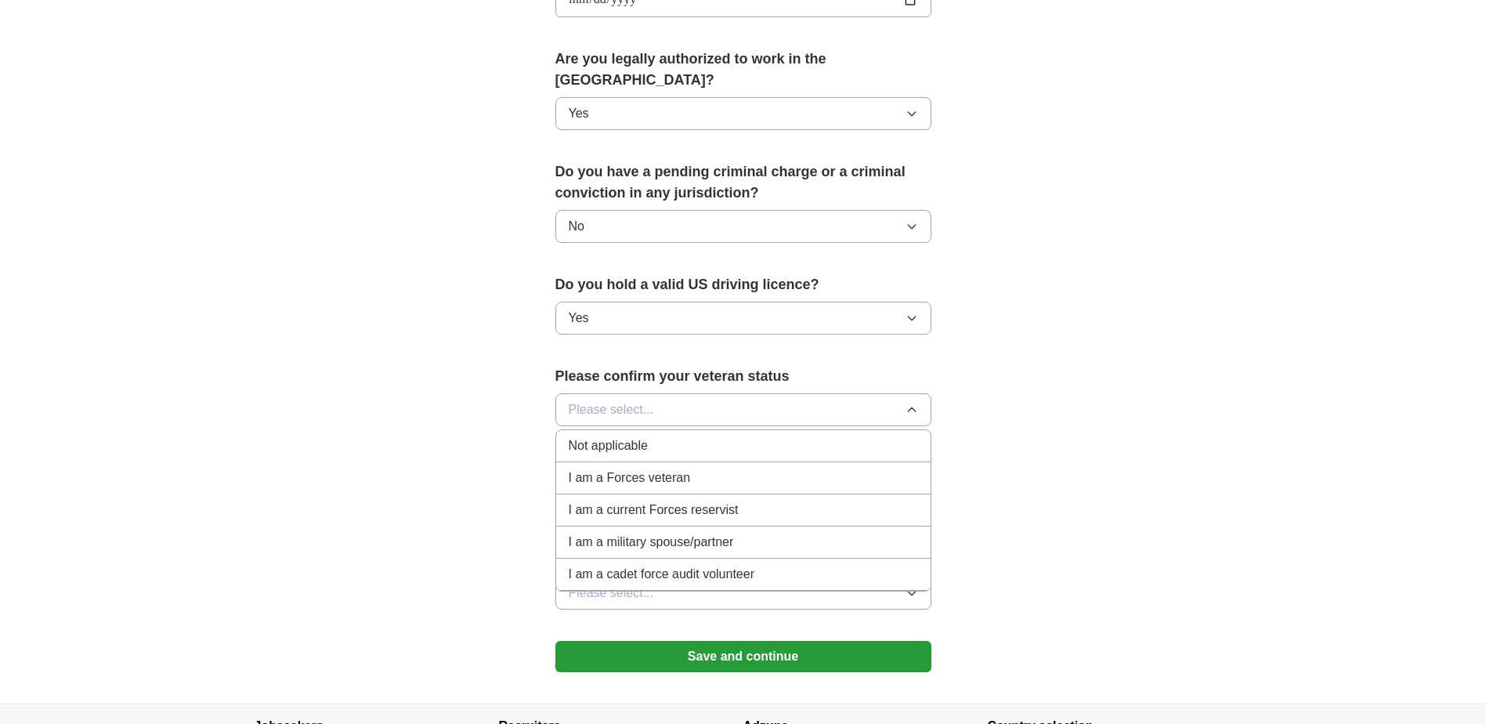
scroll to position [784, 0]
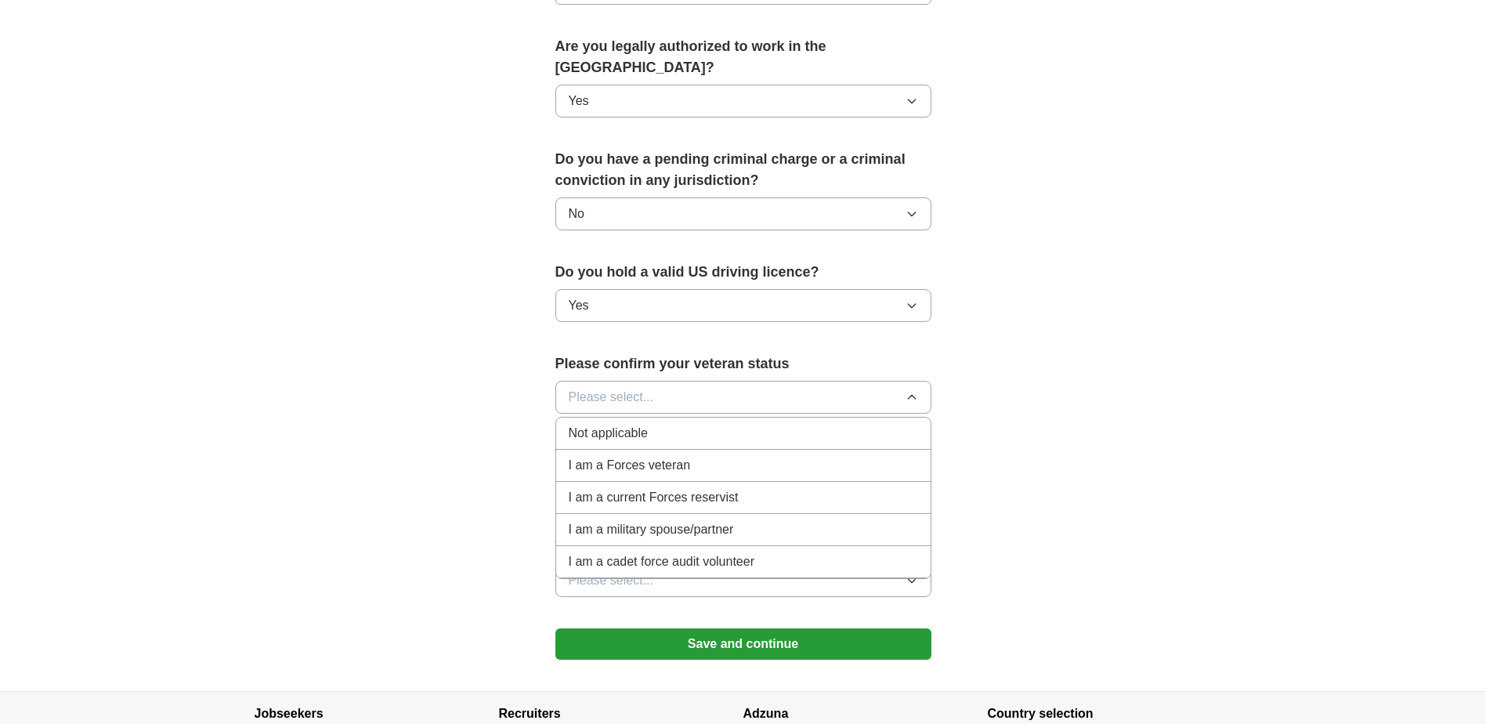
click at [767, 424] on div "Not applicable" at bounding box center [743, 433] width 349 height 19
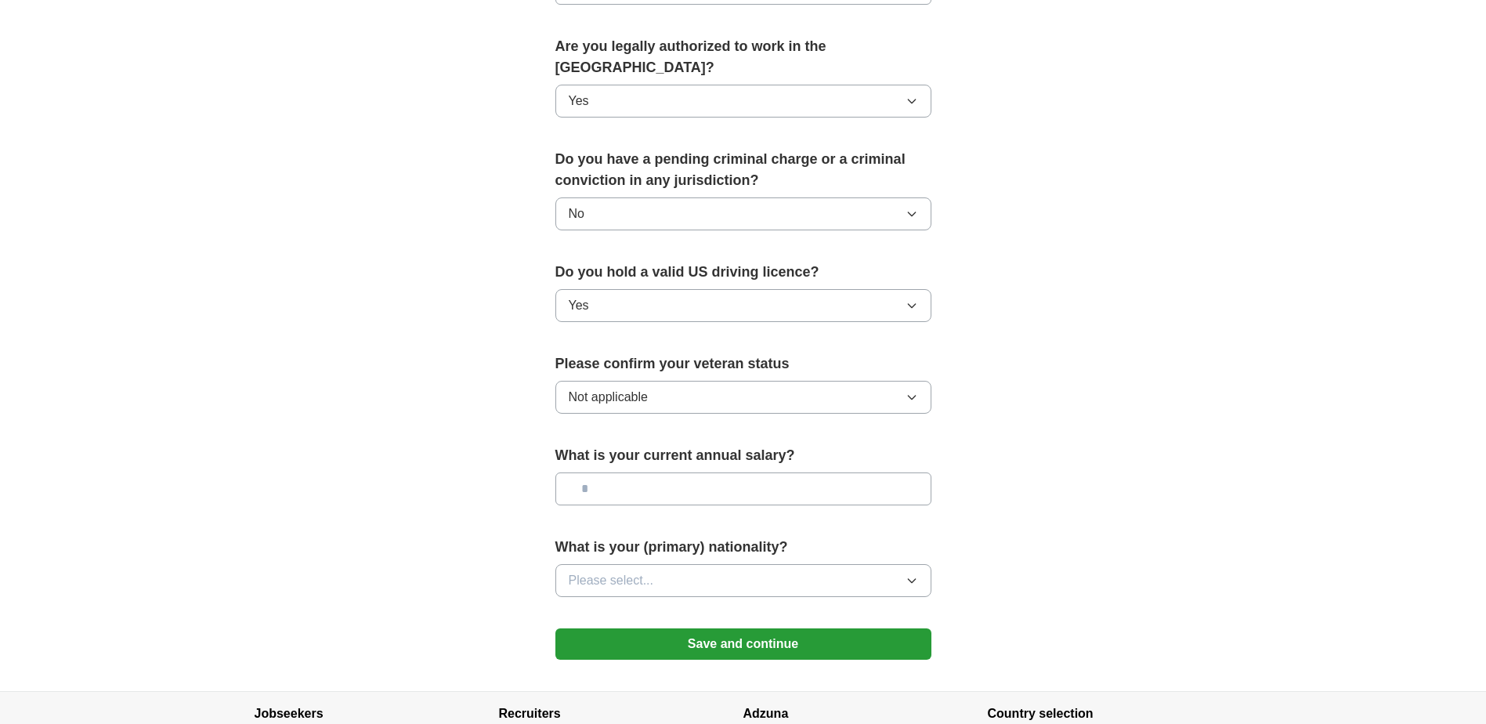
click at [914, 574] on icon "button" at bounding box center [912, 580] width 13 height 13
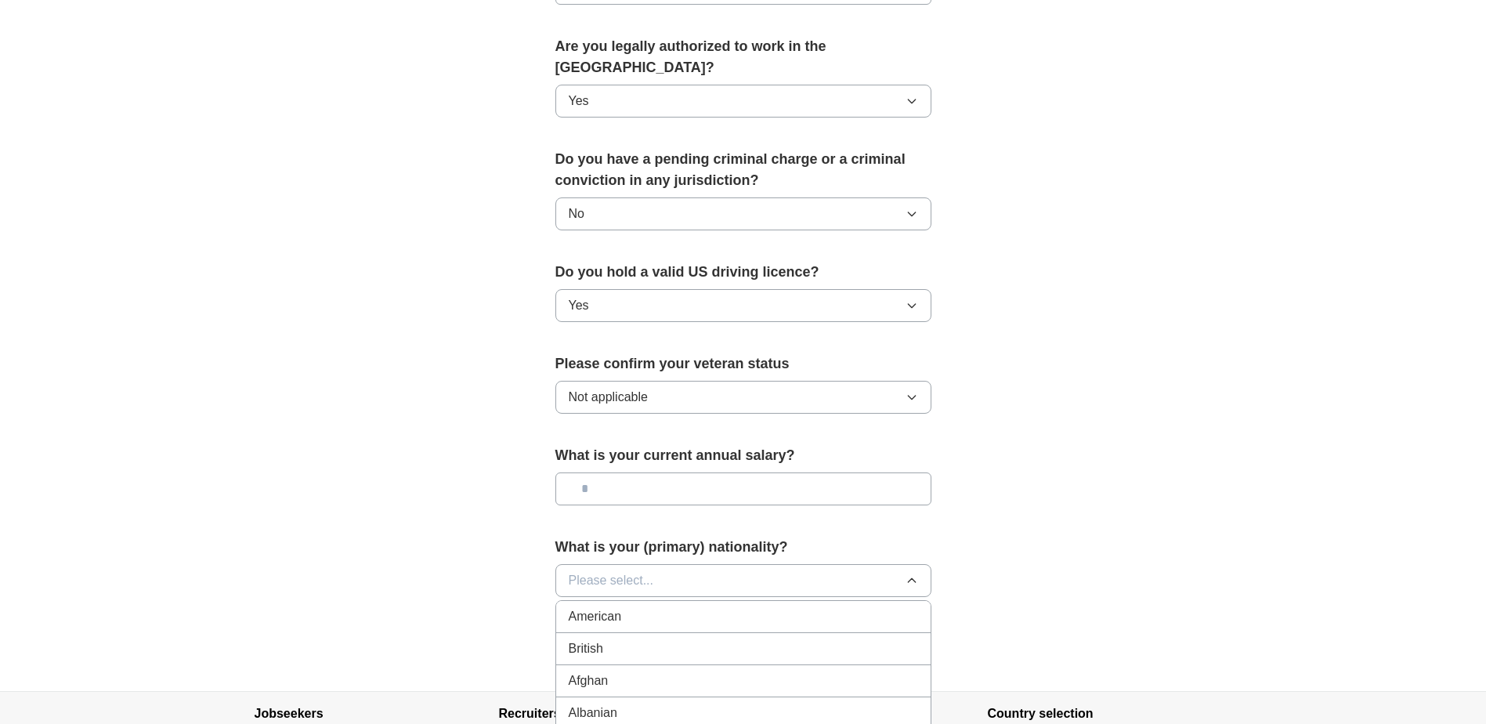
drag, startPoint x: 777, startPoint y: 599, endPoint x: 791, endPoint y: 592, distance: 15.4
click at [777, 607] on div "American" at bounding box center [743, 616] width 349 height 19
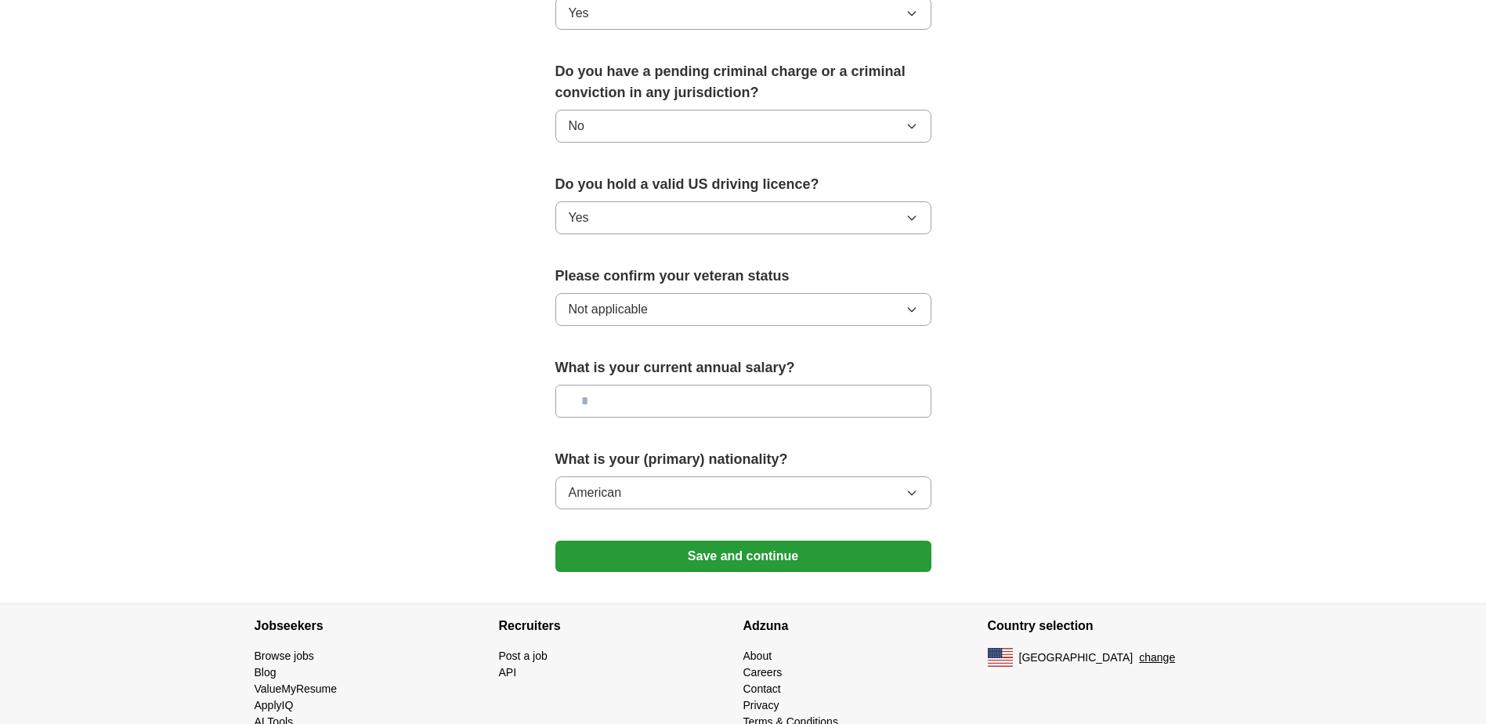
scroll to position [888, 0]
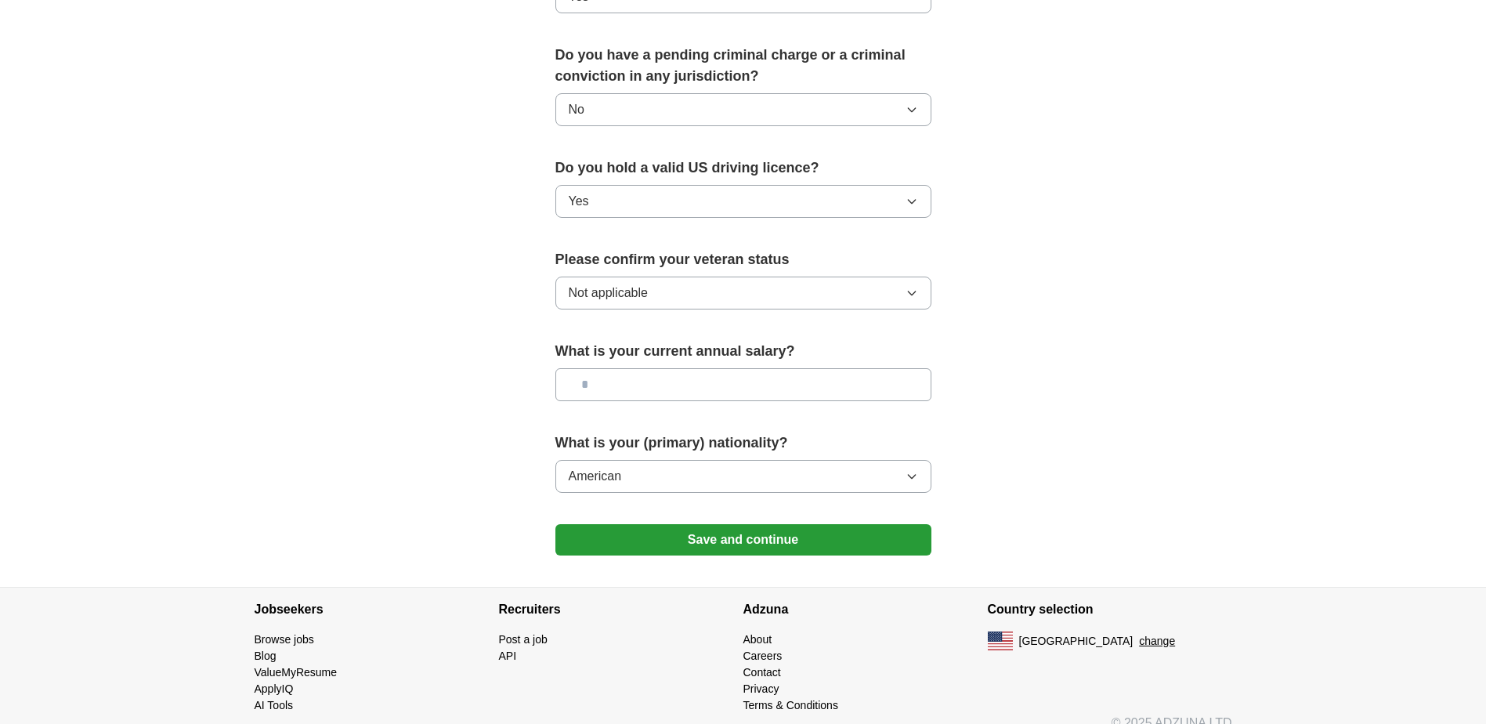
click at [762, 524] on button "Save and continue" at bounding box center [744, 539] width 376 height 31
